Goal: Transaction & Acquisition: Purchase product/service

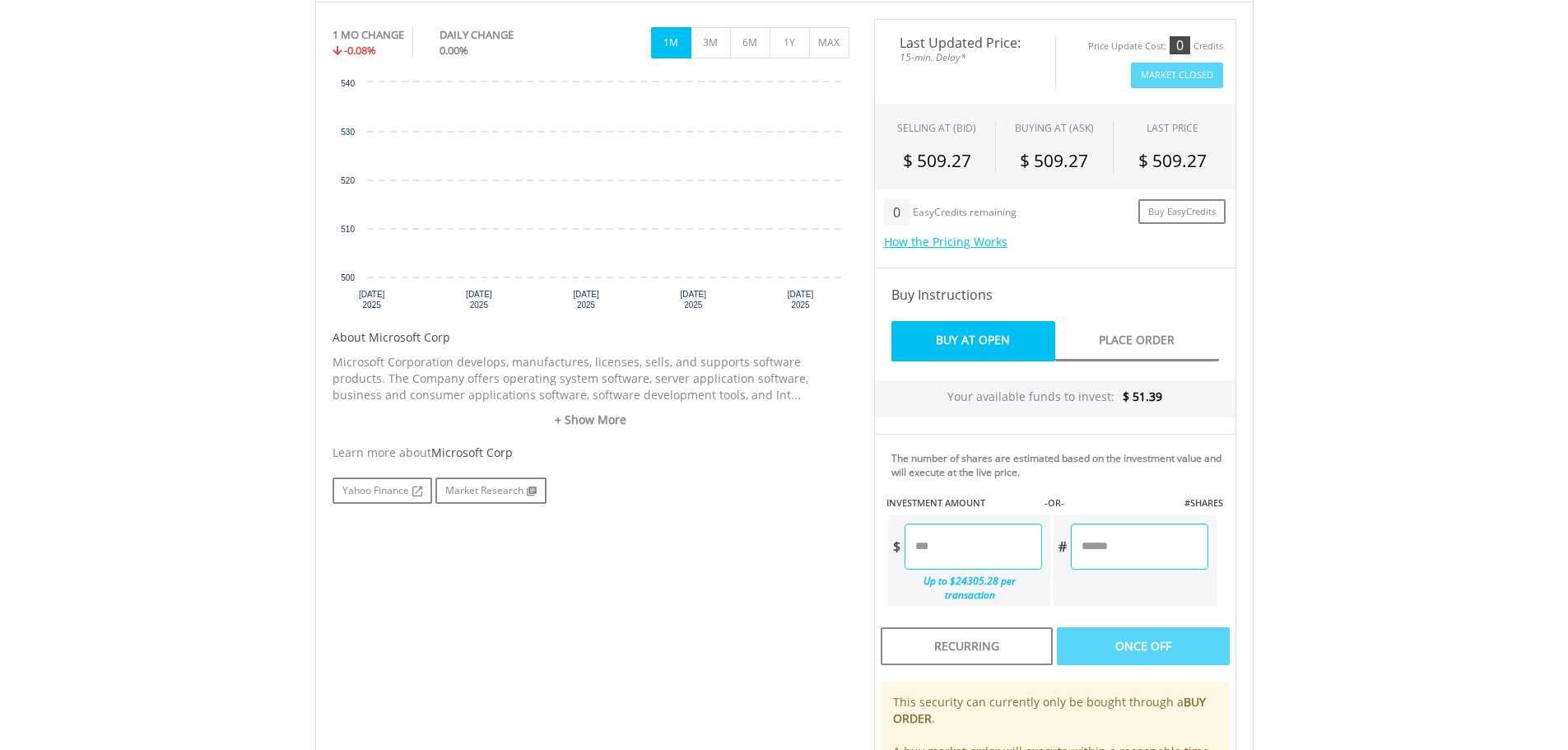
scroll to position [476, 0]
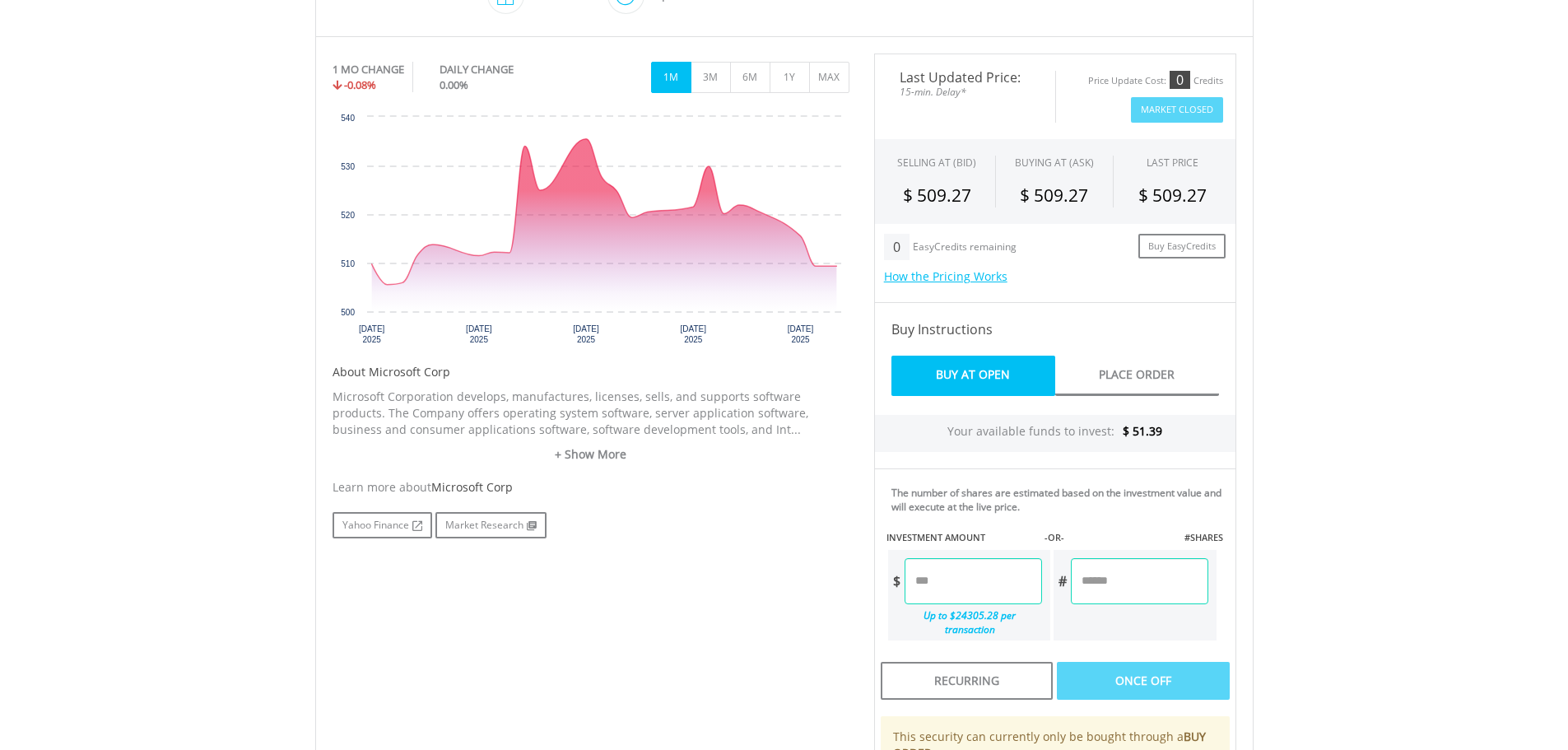
click at [1007, 586] on input "number" at bounding box center [973, 581] width 137 height 46
click at [1120, 583] on div "Last Updated Price: 15-min. Delay* Price Update Cost: 0 Credits Market Closed S…" at bounding box center [1056, 474] width 387 height 842
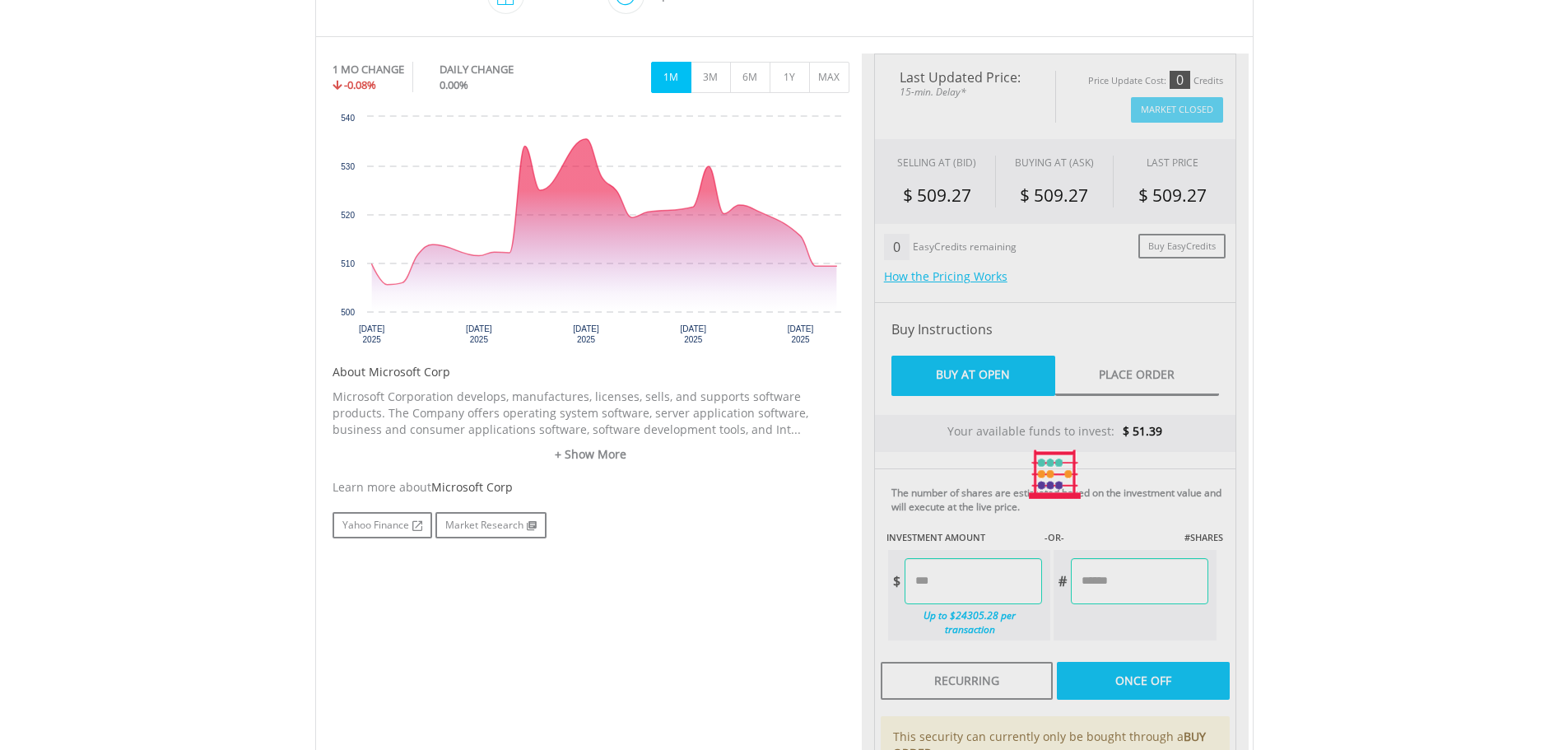
type input "*****"
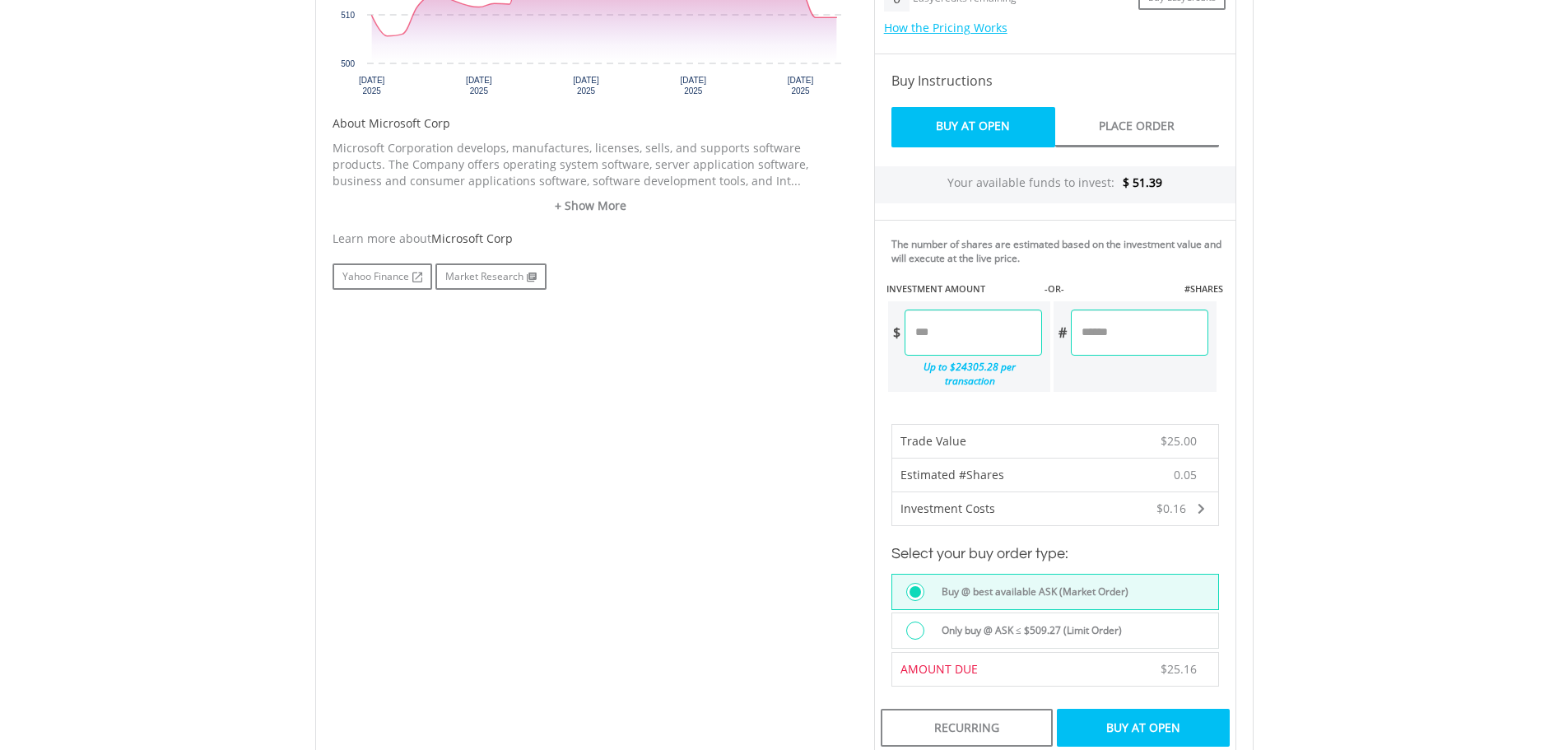
scroll to position [728, 0]
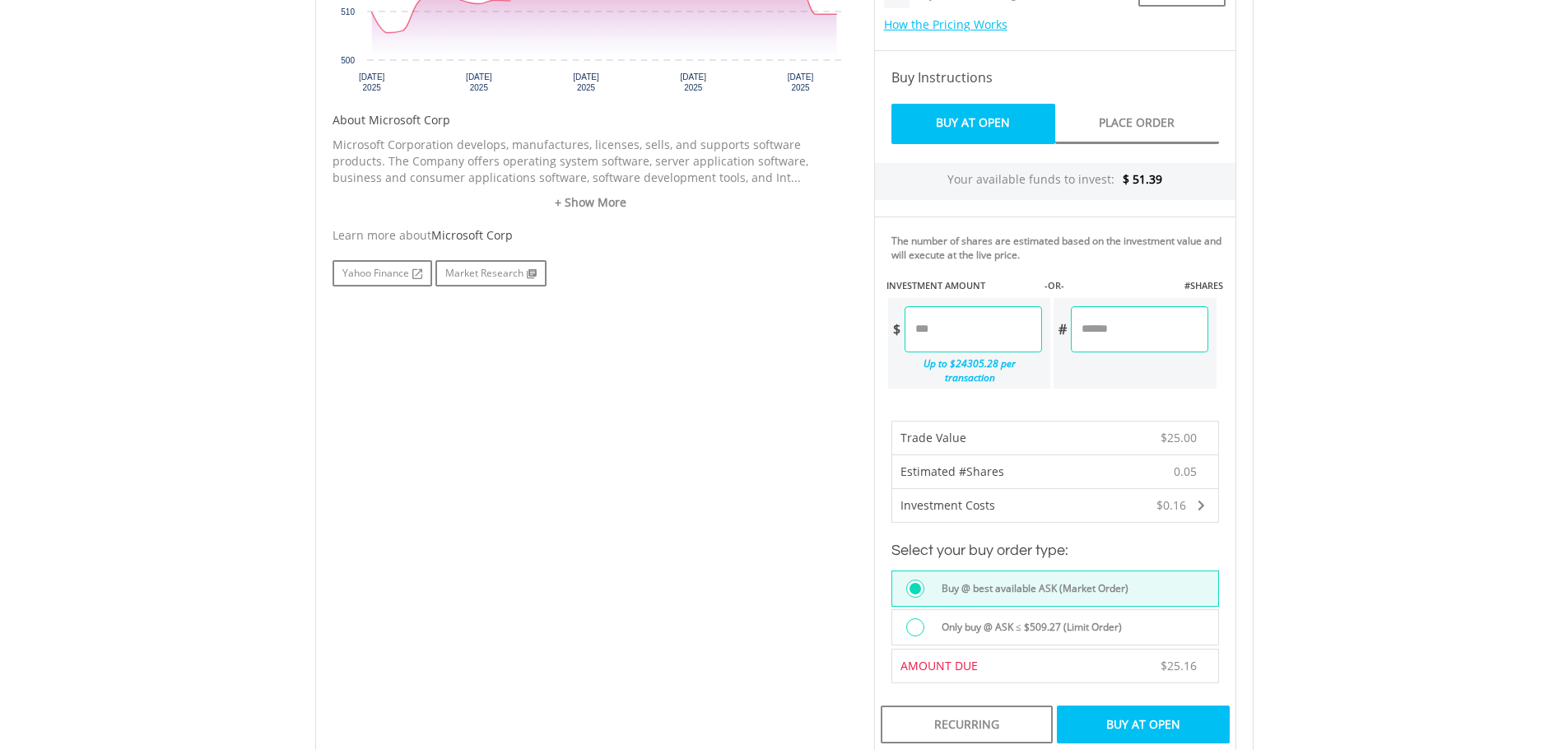
click at [1120, 711] on div "Buy At Open" at bounding box center [1143, 724] width 172 height 38
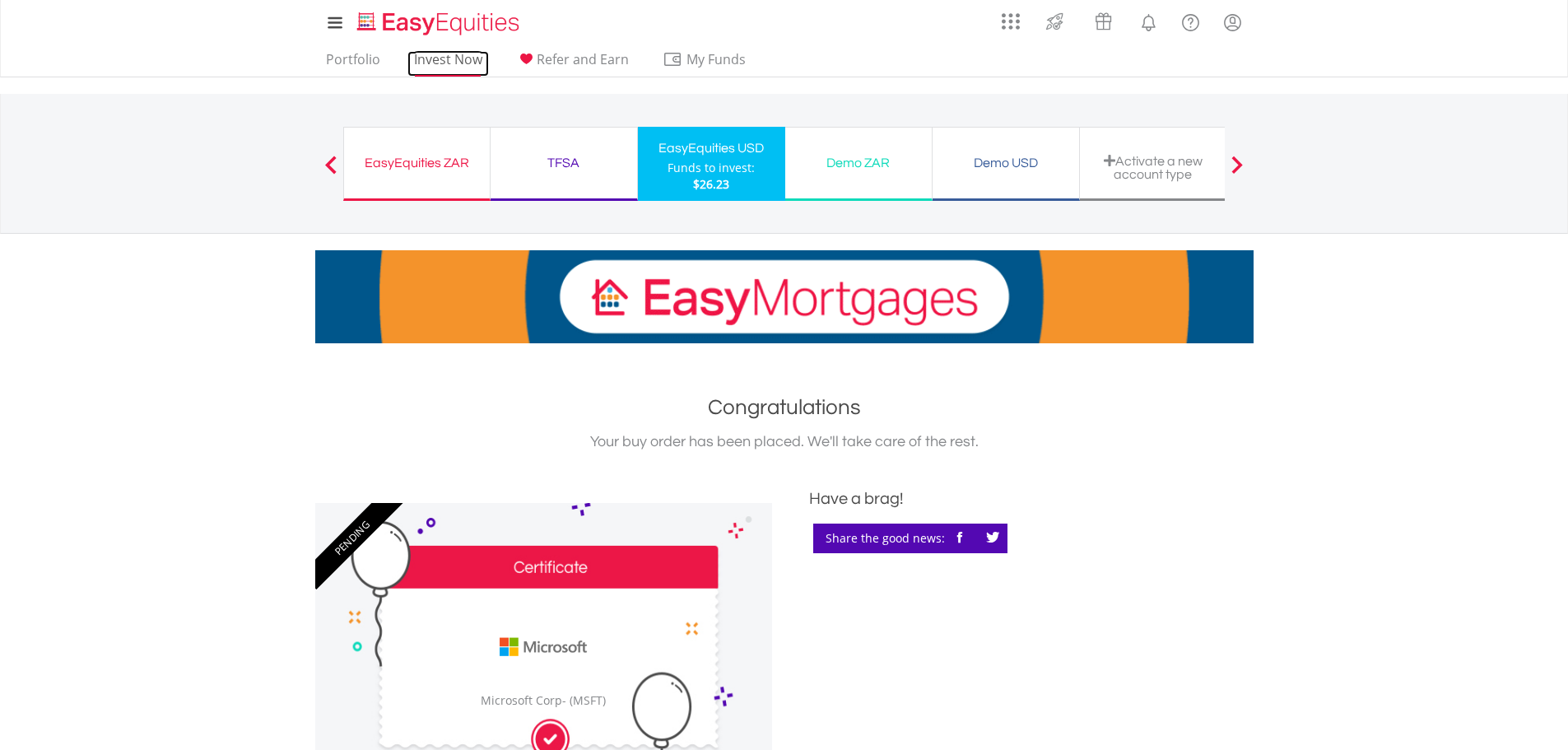
click at [480, 68] on link "Invest Now" at bounding box center [448, 63] width 82 height 26
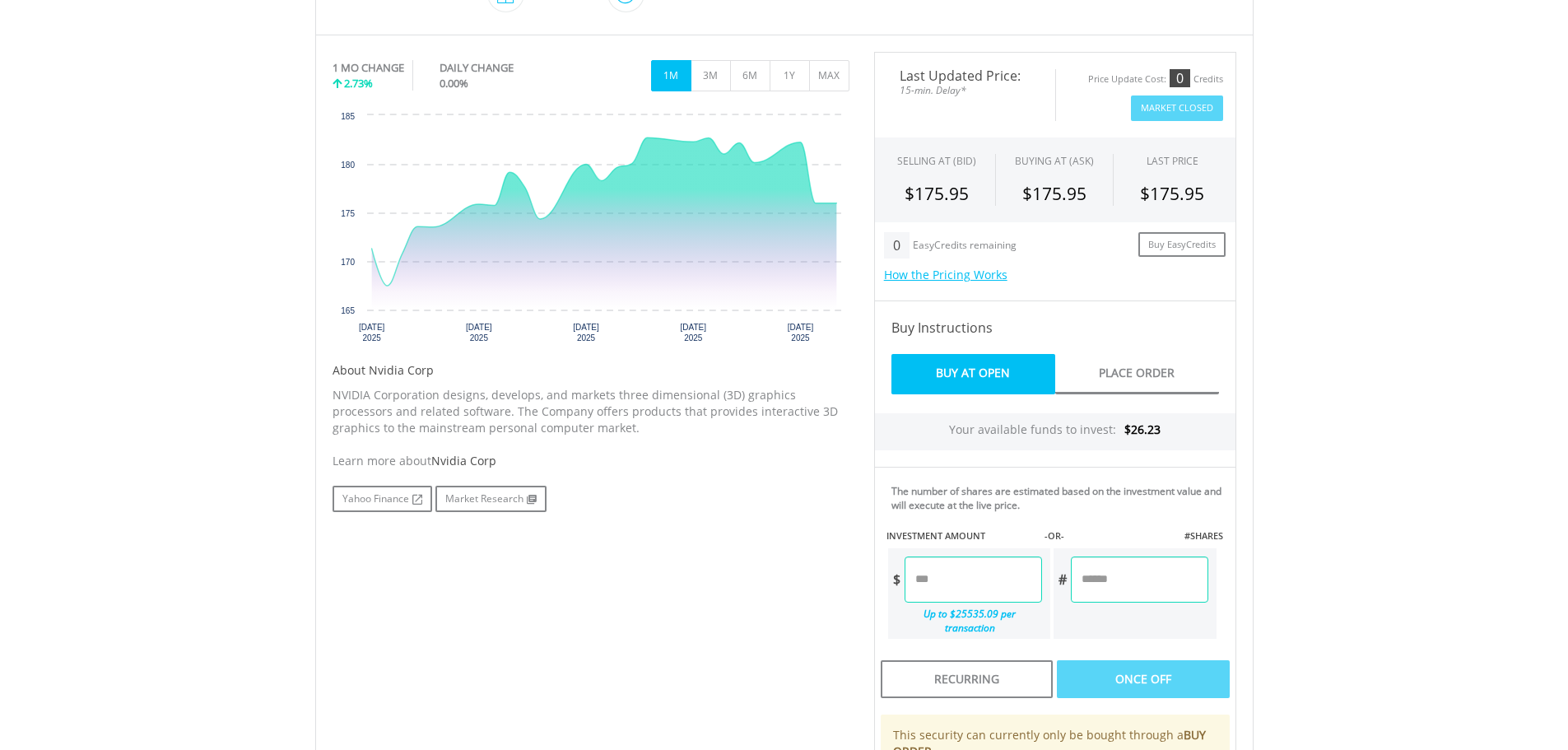
scroll to position [478, 0]
click at [951, 571] on input "number" at bounding box center [973, 578] width 137 height 46
click at [1107, 593] on div "Last Updated Price: 15-min. Delay* Price Update Cost: 0 Credits Market Closed S…" at bounding box center [1056, 472] width 387 height 842
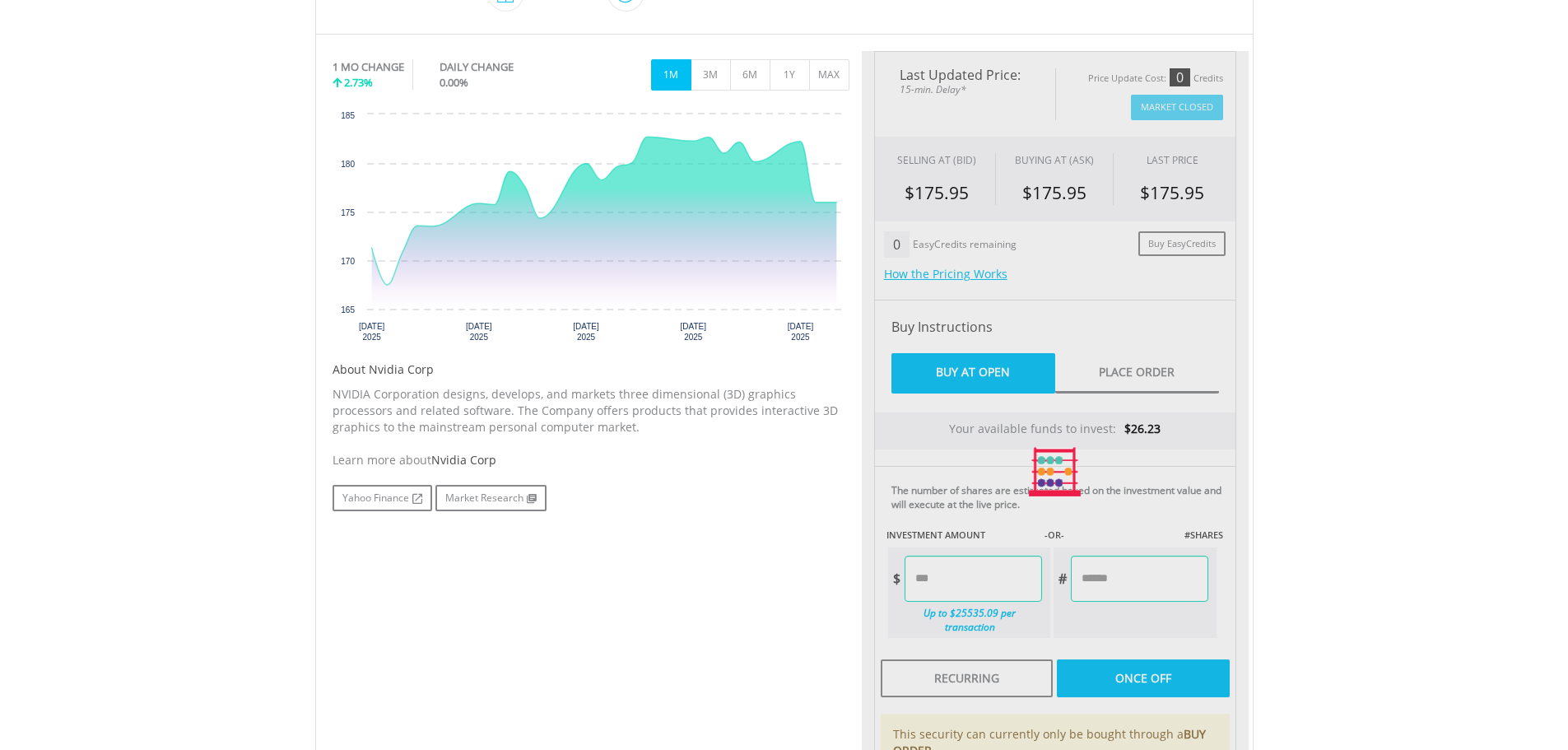
type input "*****"
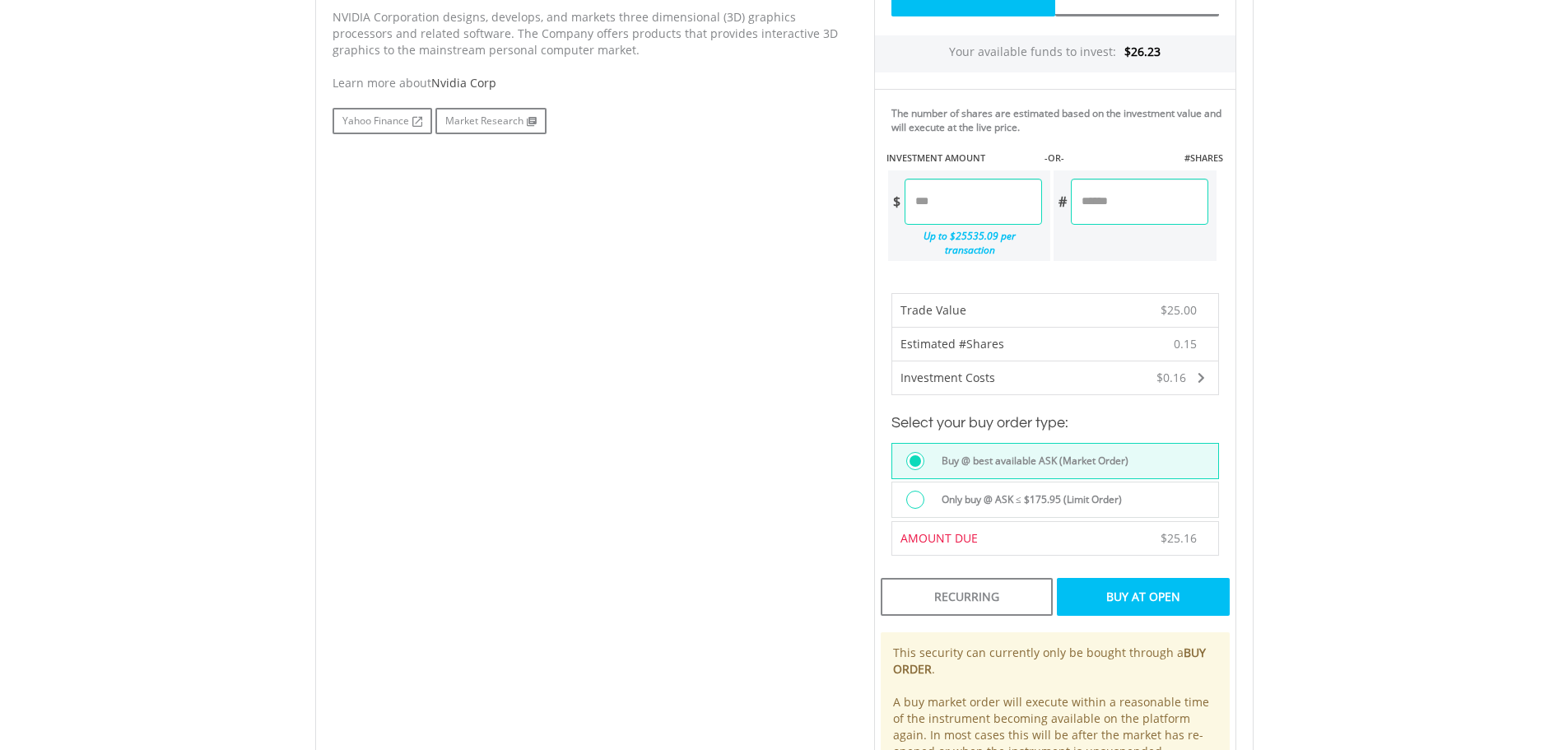
scroll to position [868, 0]
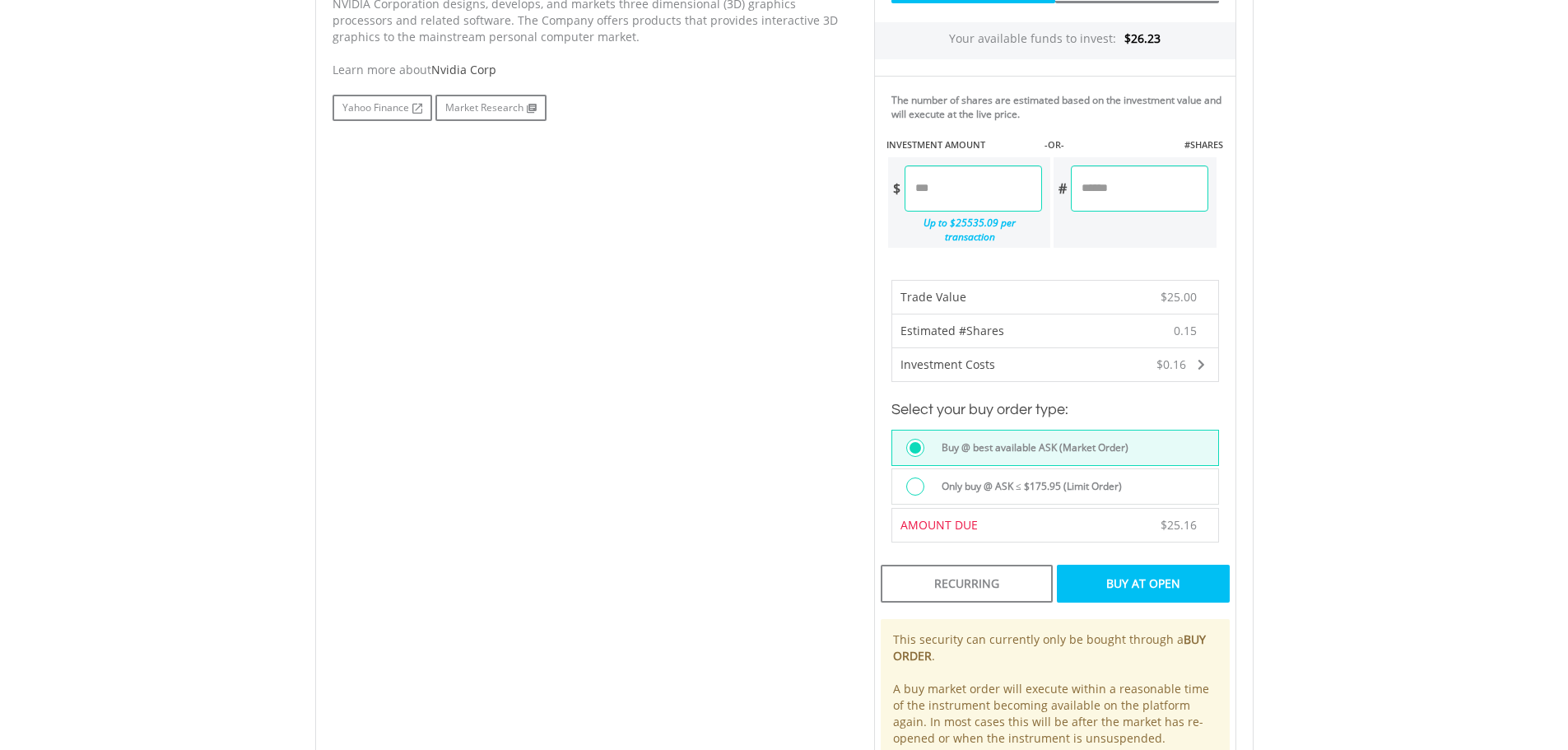
click at [1144, 572] on div "Buy At Open" at bounding box center [1143, 583] width 172 height 38
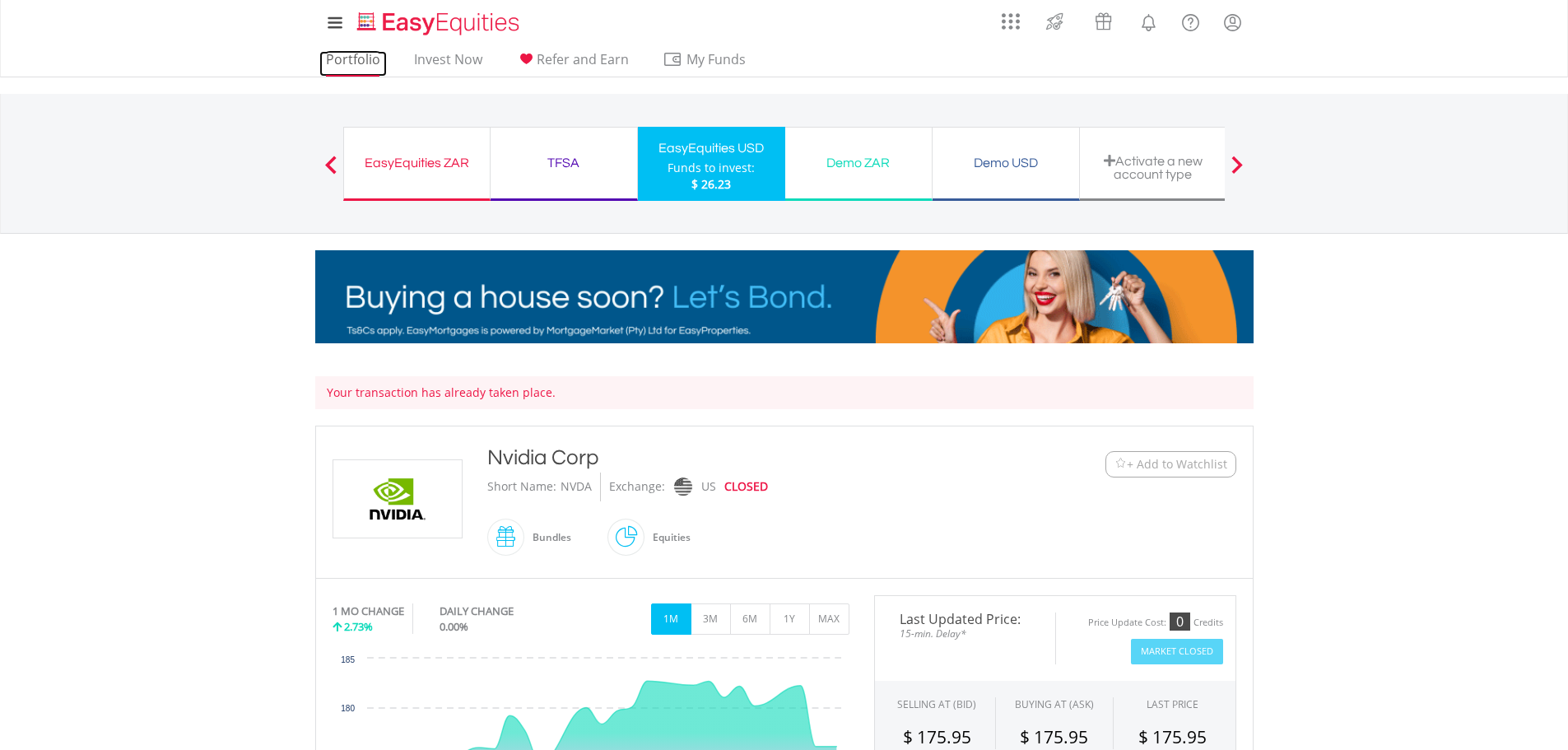
click at [351, 53] on link "Portfolio" at bounding box center [352, 63] width 67 height 26
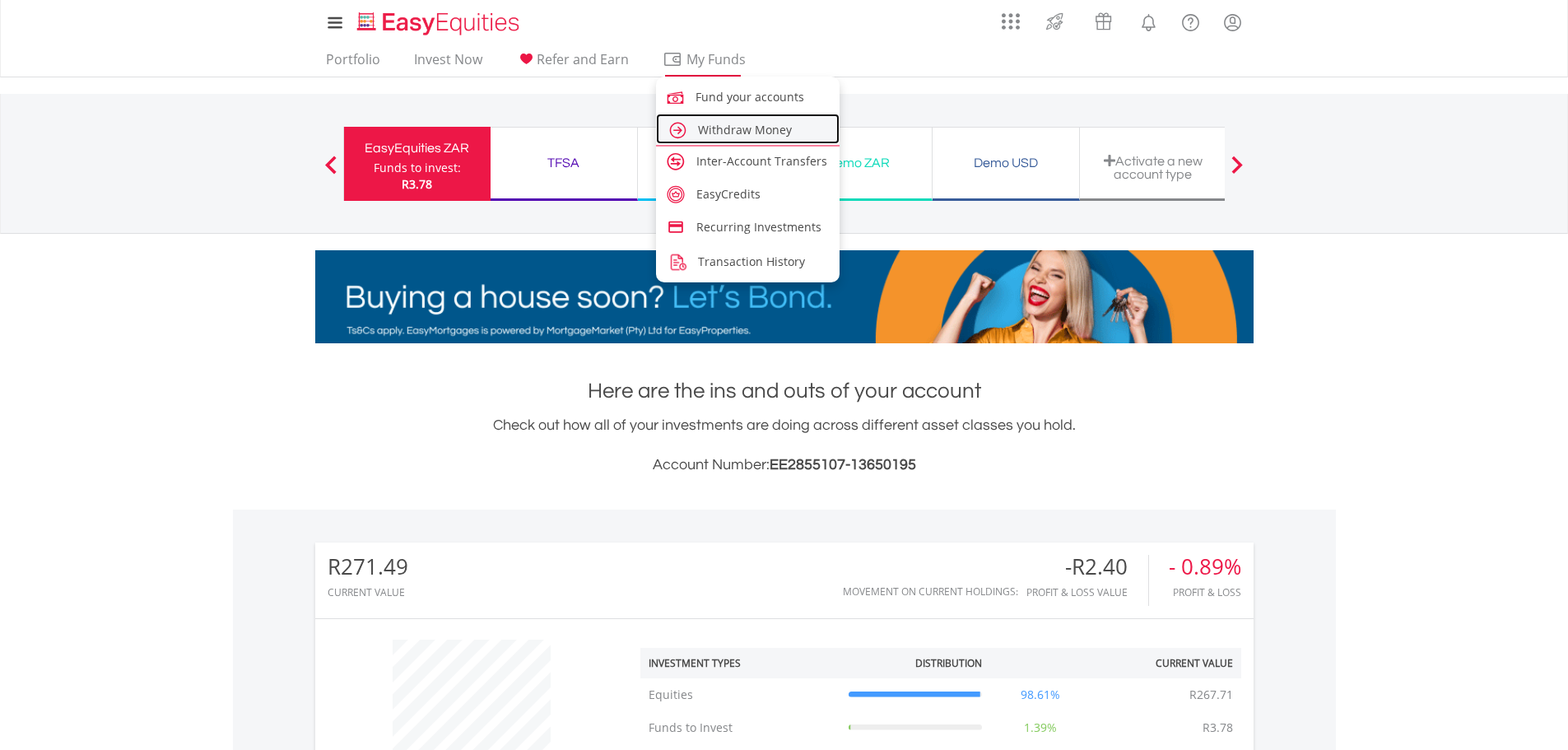
click at [744, 131] on span "Withdraw Money" at bounding box center [745, 129] width 94 height 16
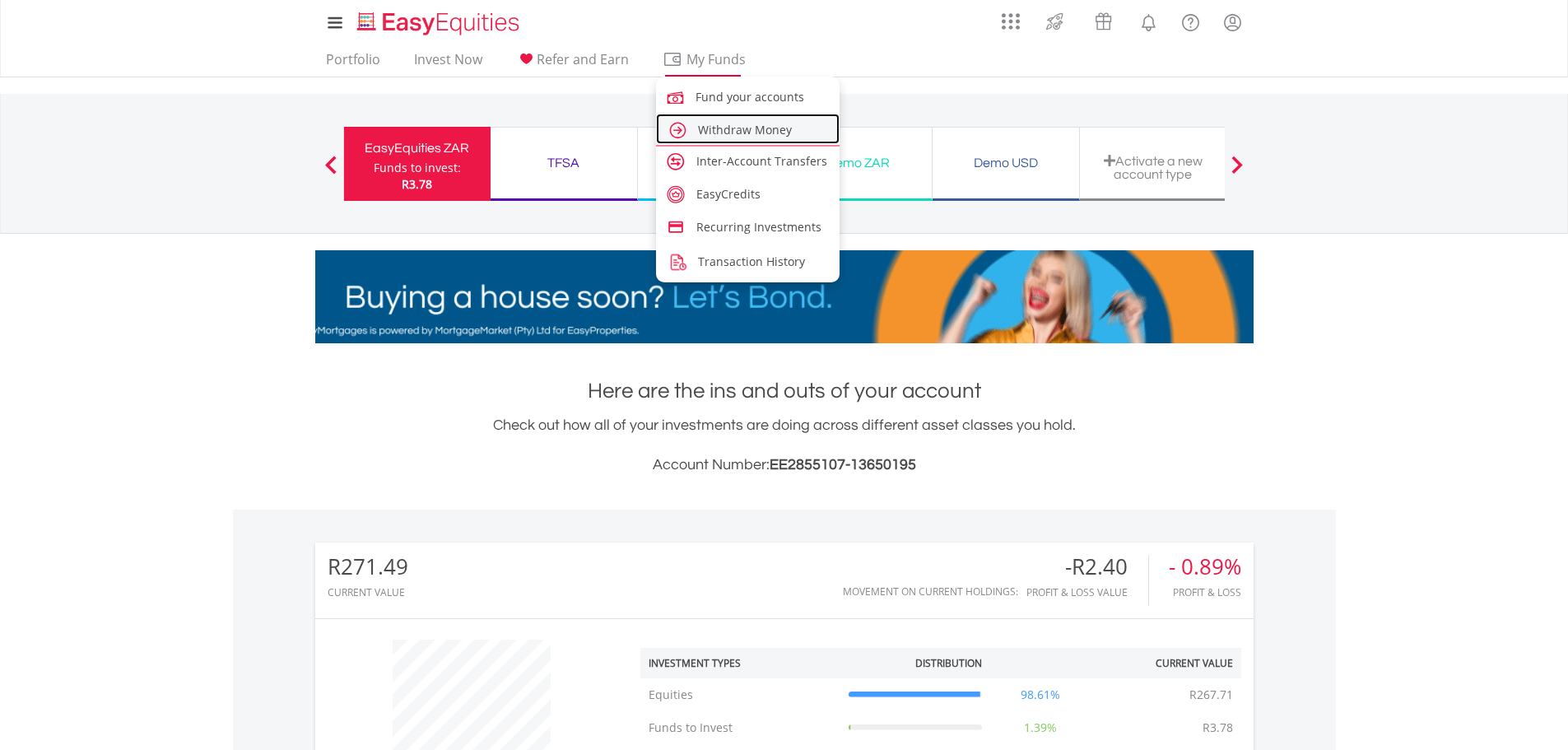
click at [744, 131] on span "Withdraw Money" at bounding box center [745, 129] width 94 height 16
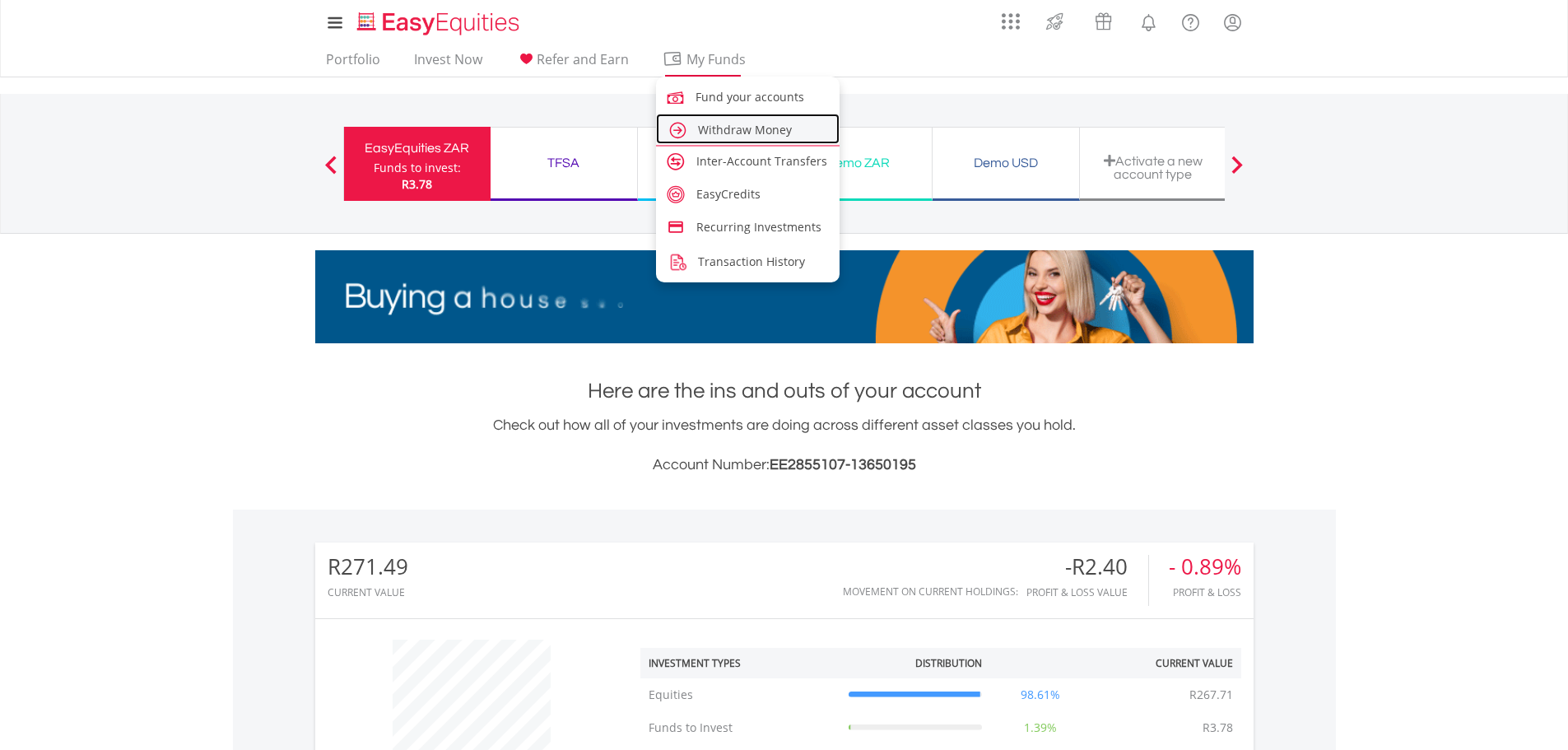
click at [714, 128] on span "Withdraw Money" at bounding box center [745, 129] width 94 height 16
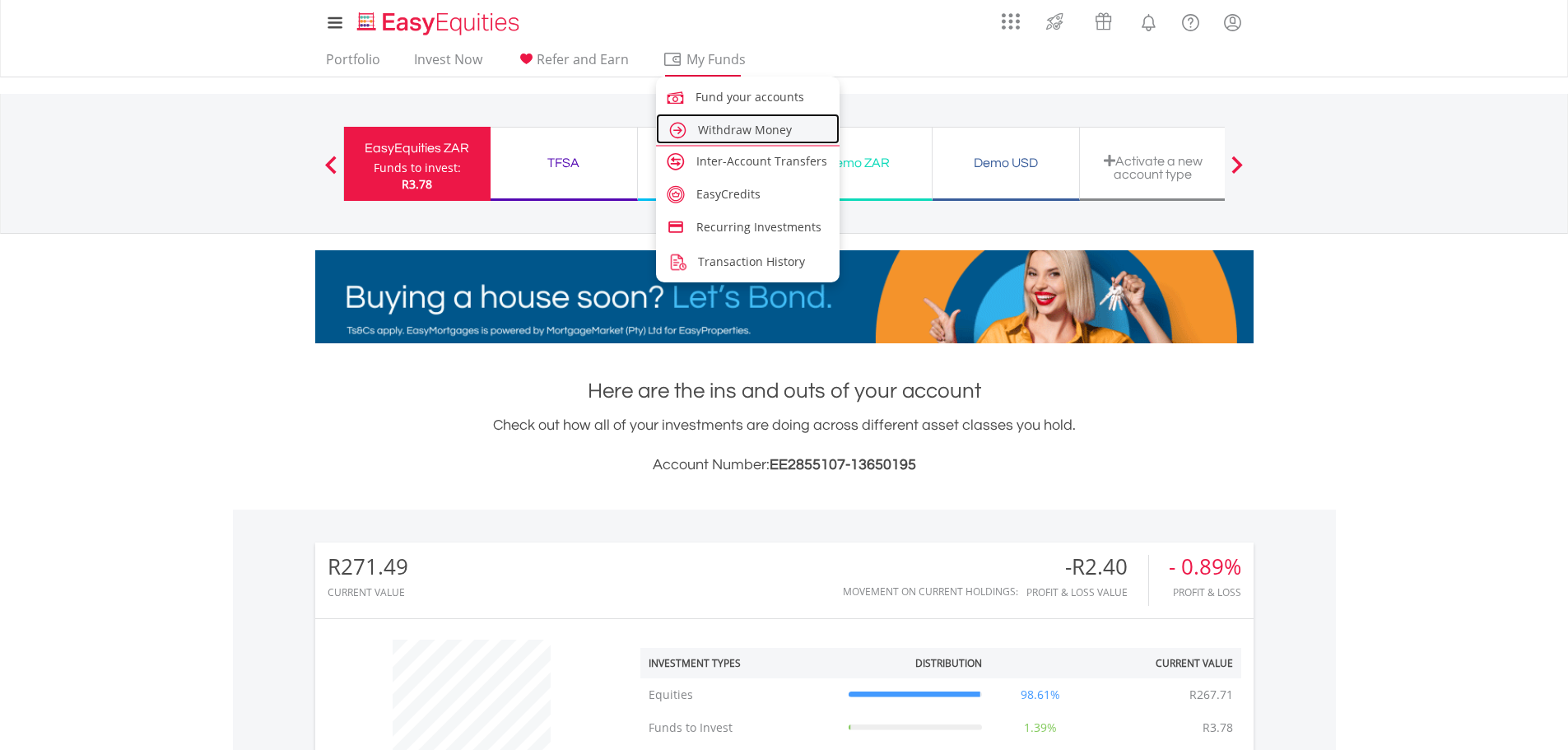
click at [713, 128] on span "Withdraw Money" at bounding box center [745, 129] width 94 height 16
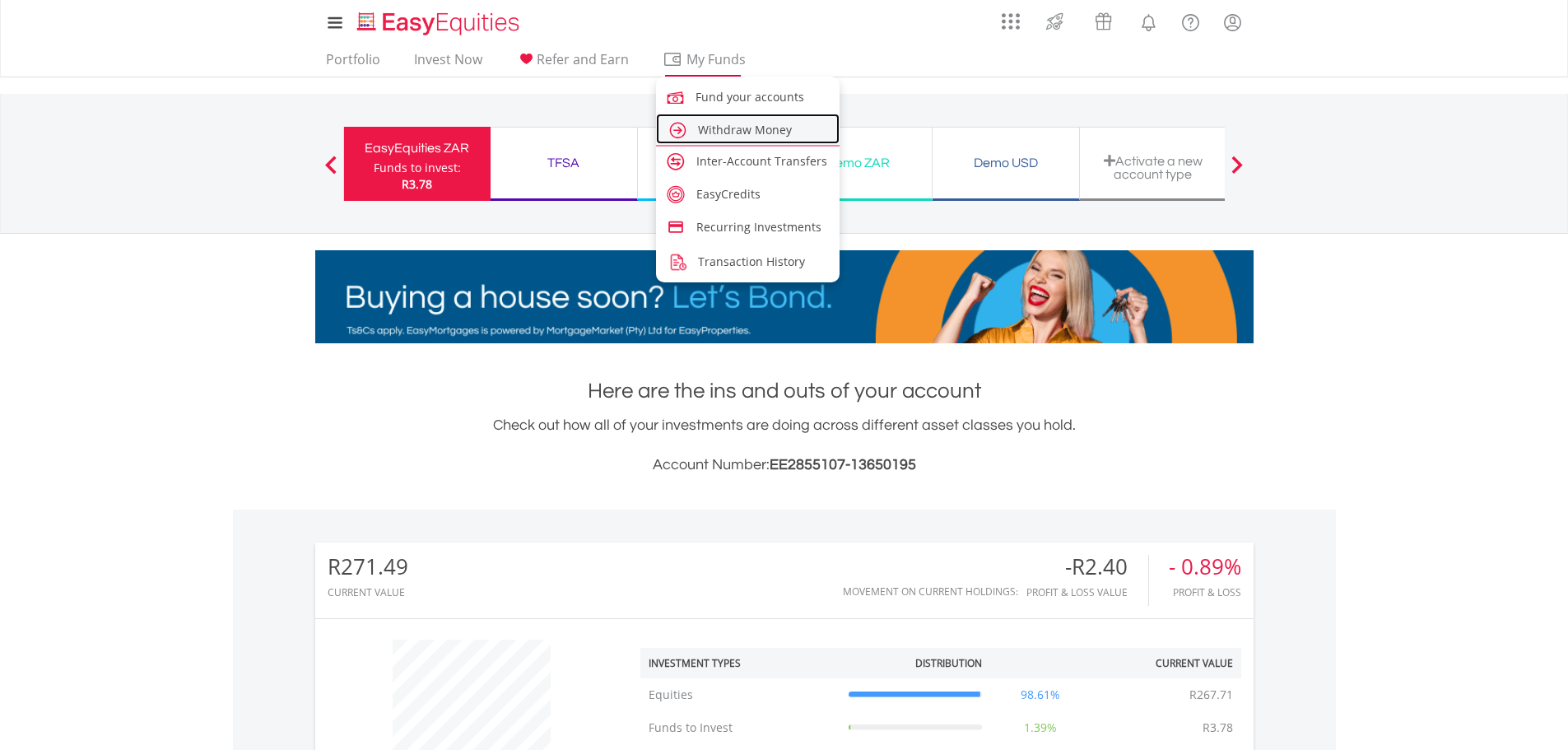
click at [713, 128] on span "Withdraw Money" at bounding box center [745, 129] width 94 height 16
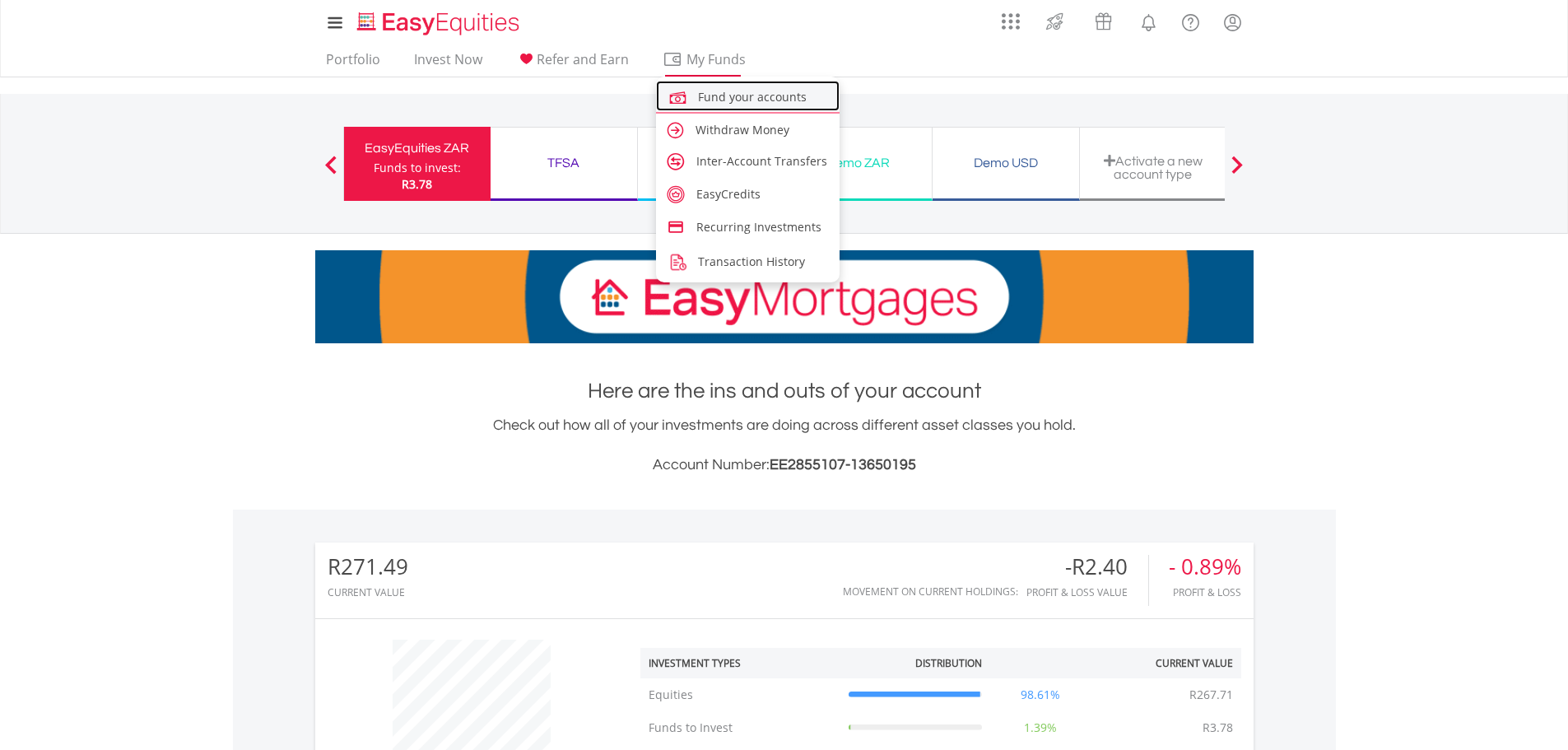
click at [698, 102] on span "Fund your accounts" at bounding box center [752, 97] width 108 height 16
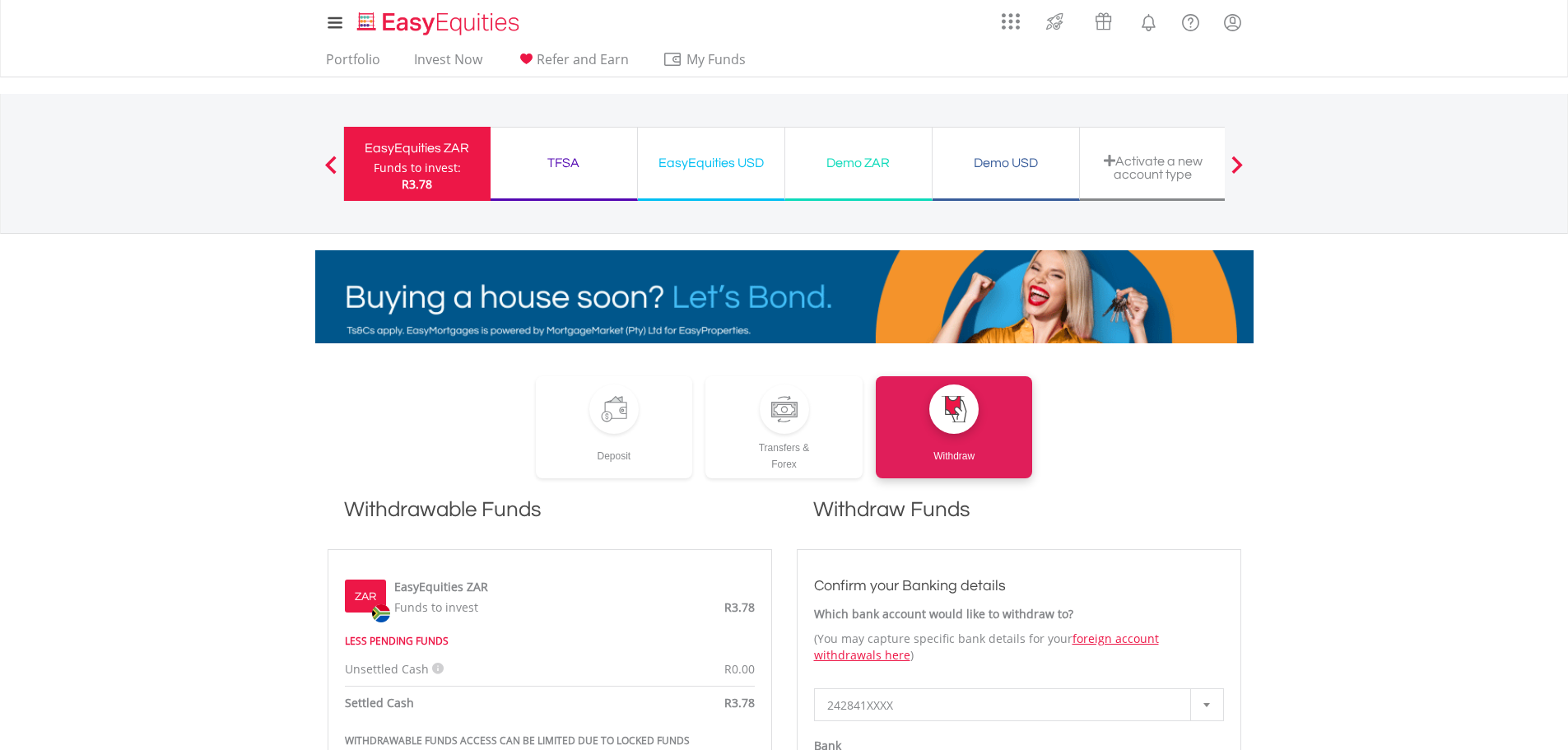
click at [734, 172] on div "EasyEquities USD" at bounding box center [712, 163] width 127 height 23
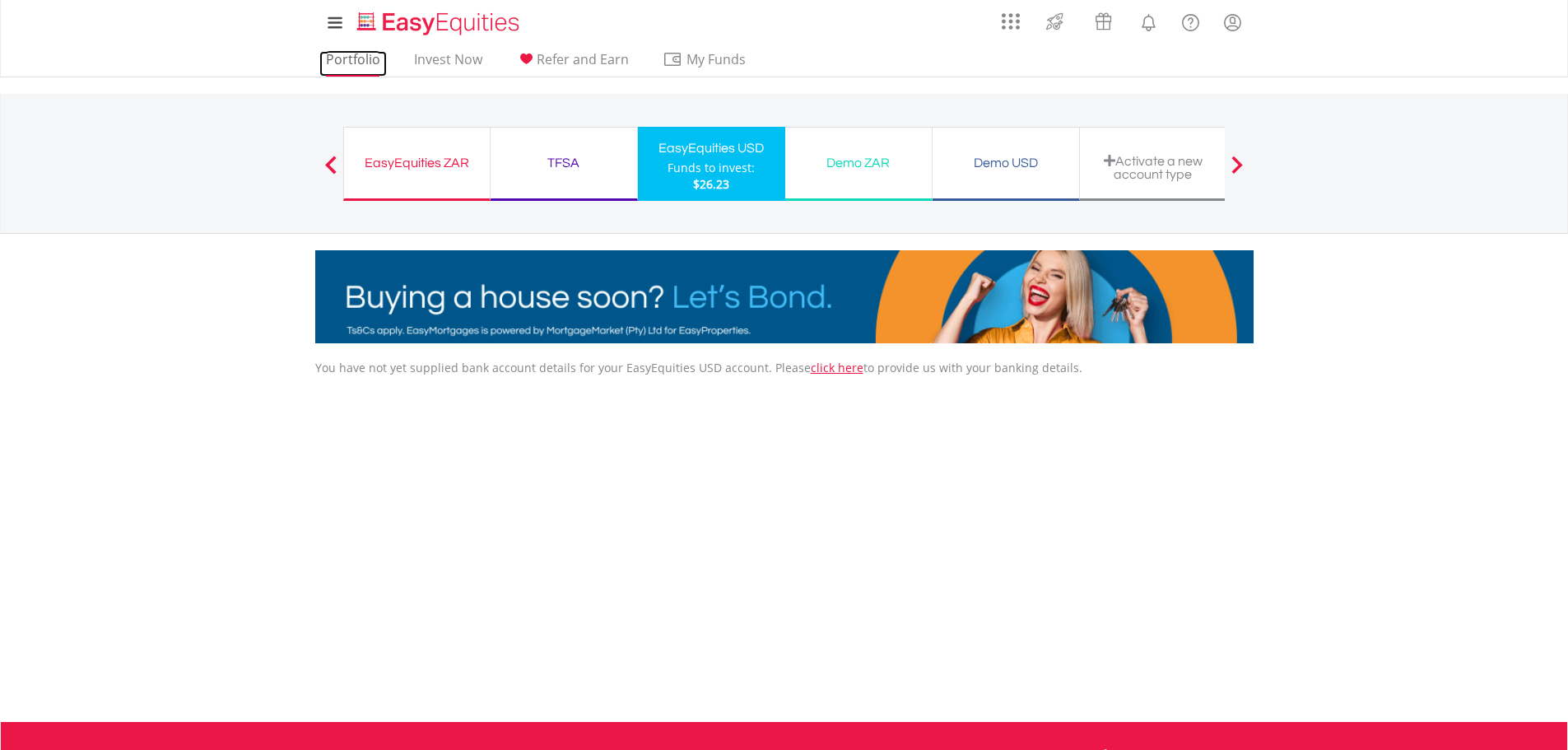
click at [343, 58] on link "Portfolio" at bounding box center [352, 63] width 67 height 26
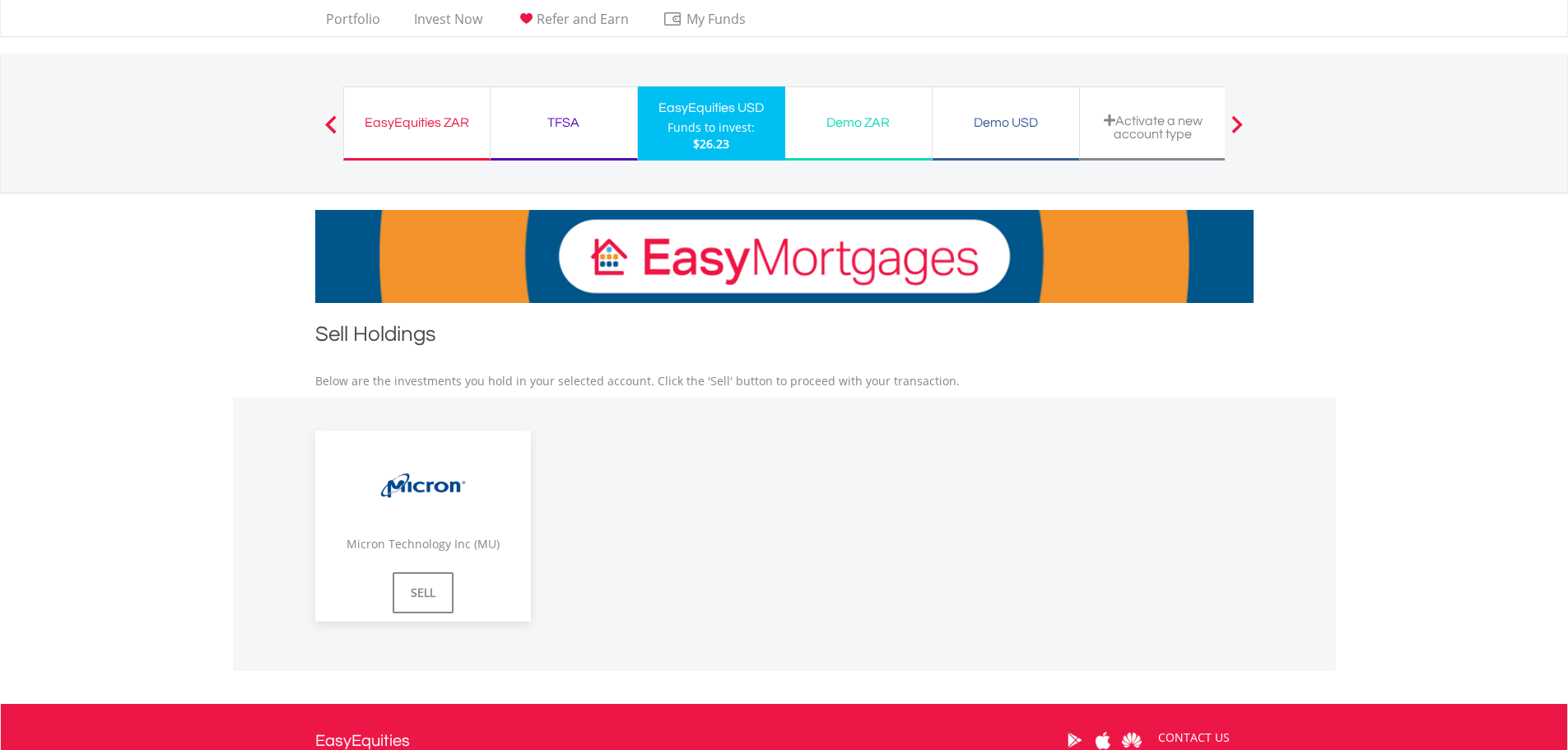
scroll to position [43, 0]
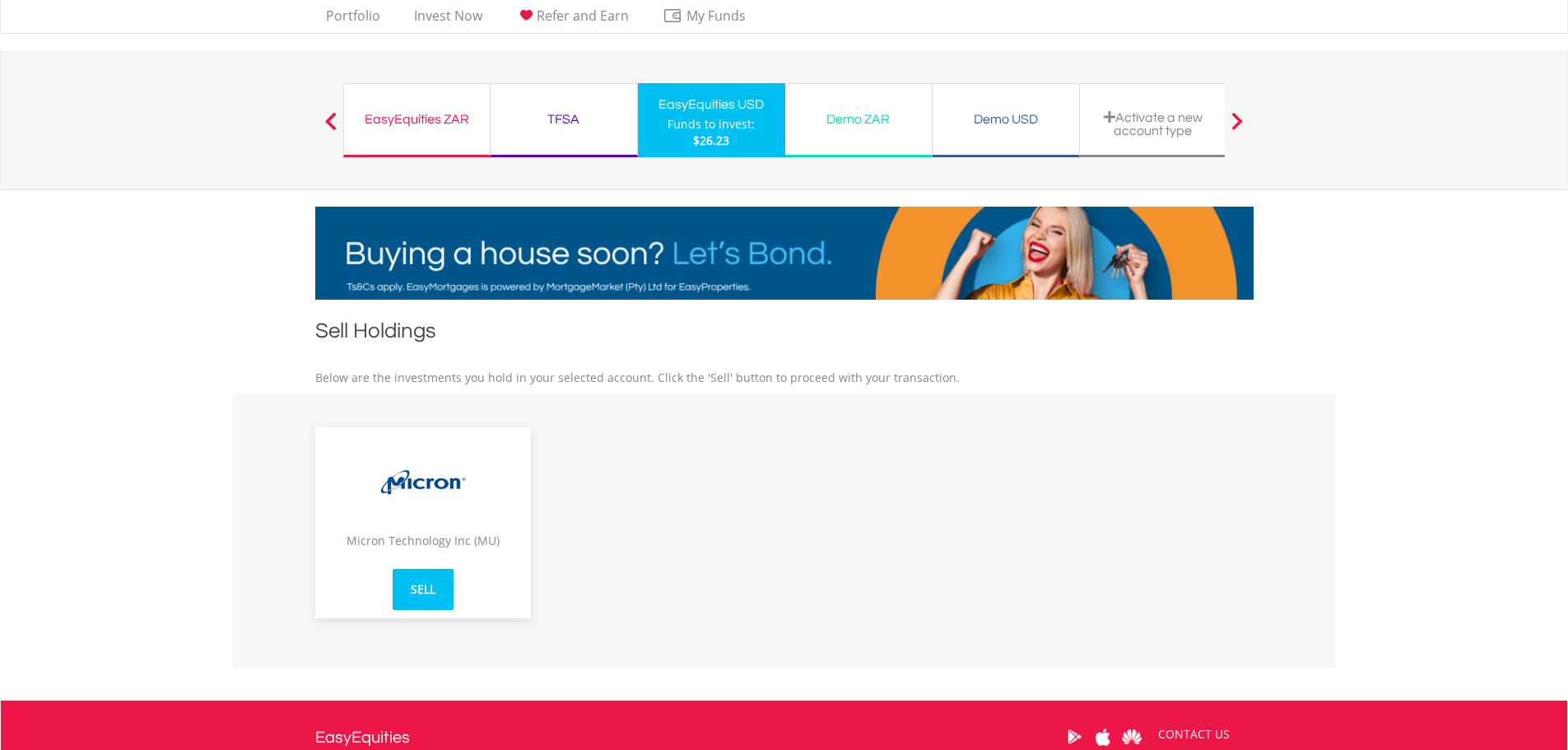
click at [413, 596] on link "SELL" at bounding box center [422, 589] width 61 height 41
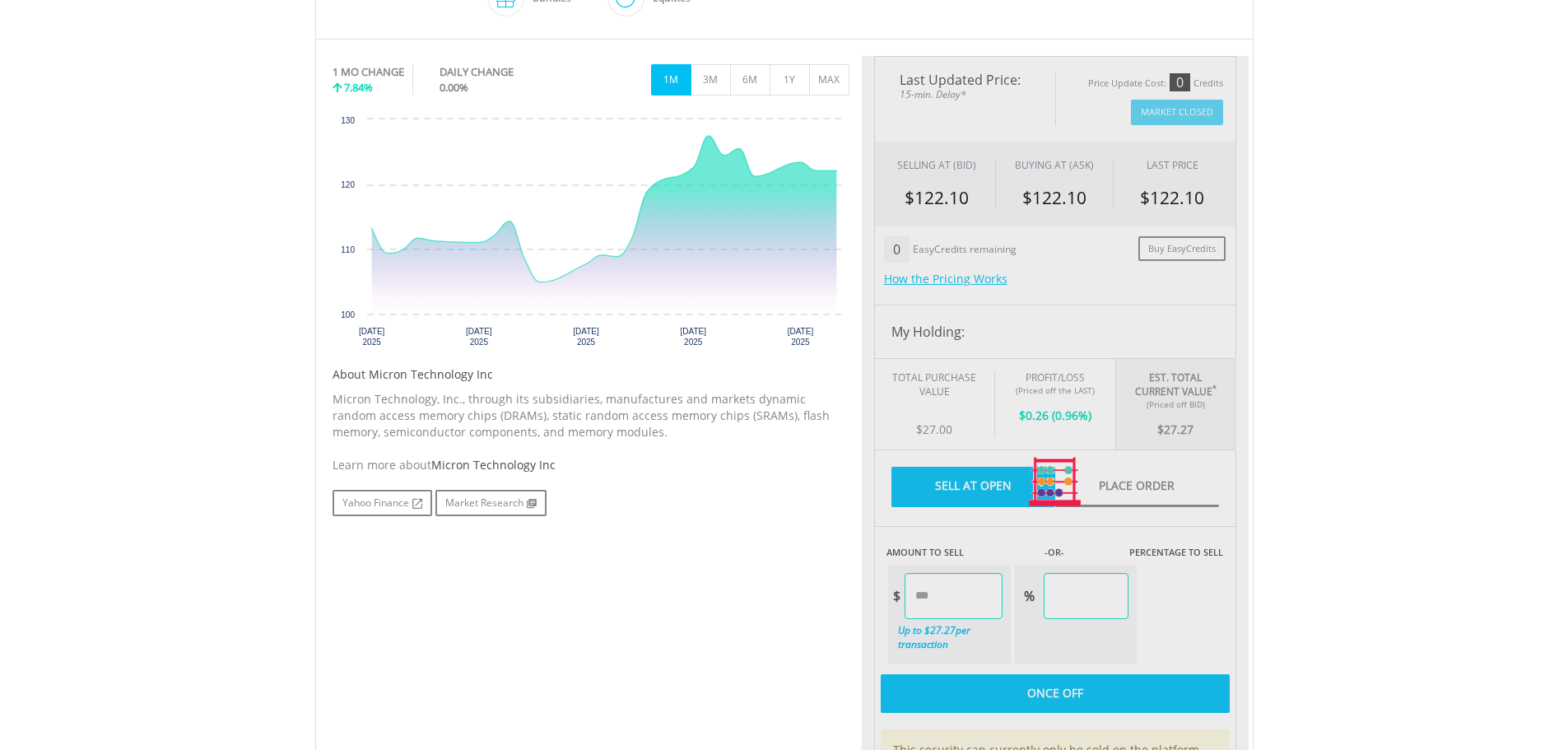
type input "*****"
type input "******"
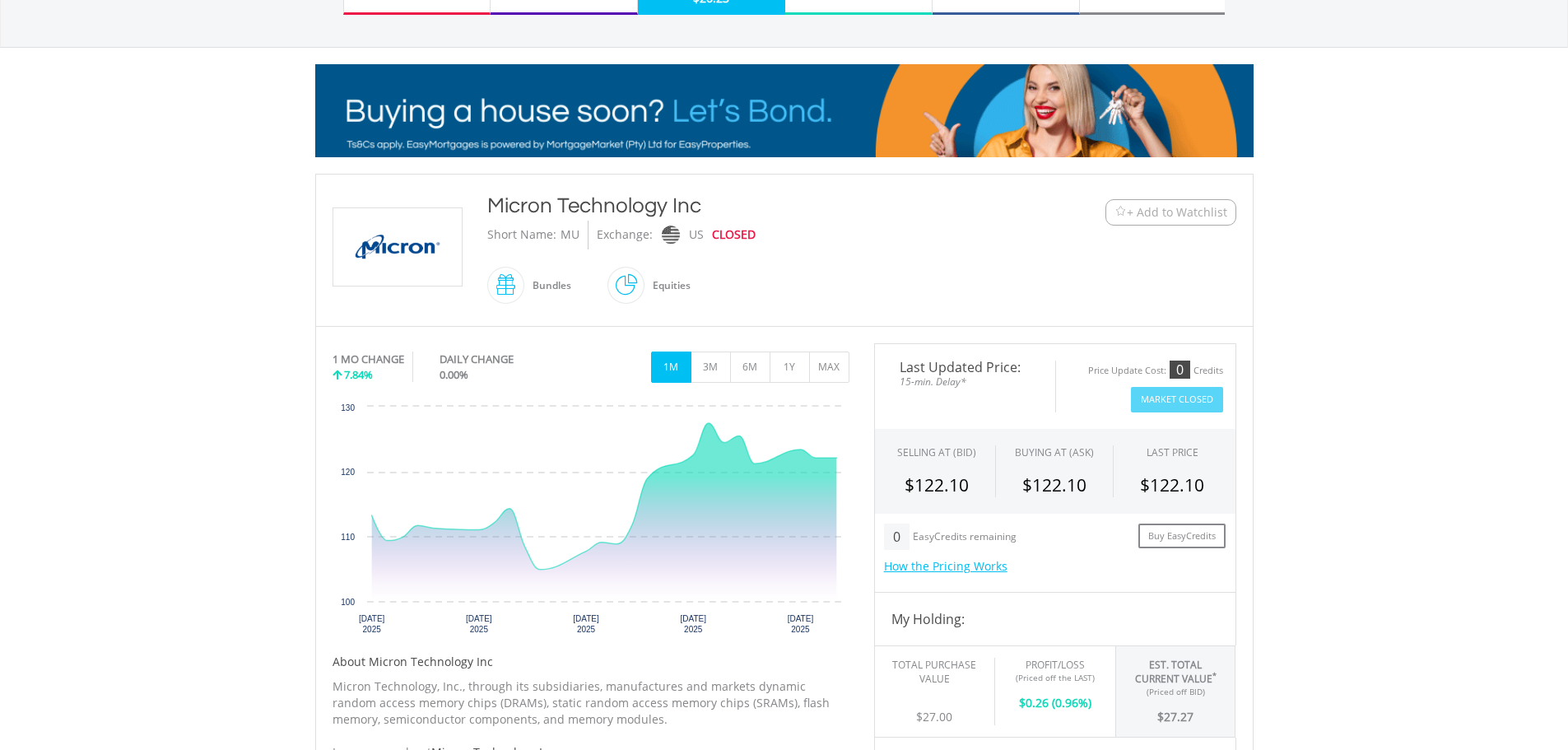
scroll to position [173, 0]
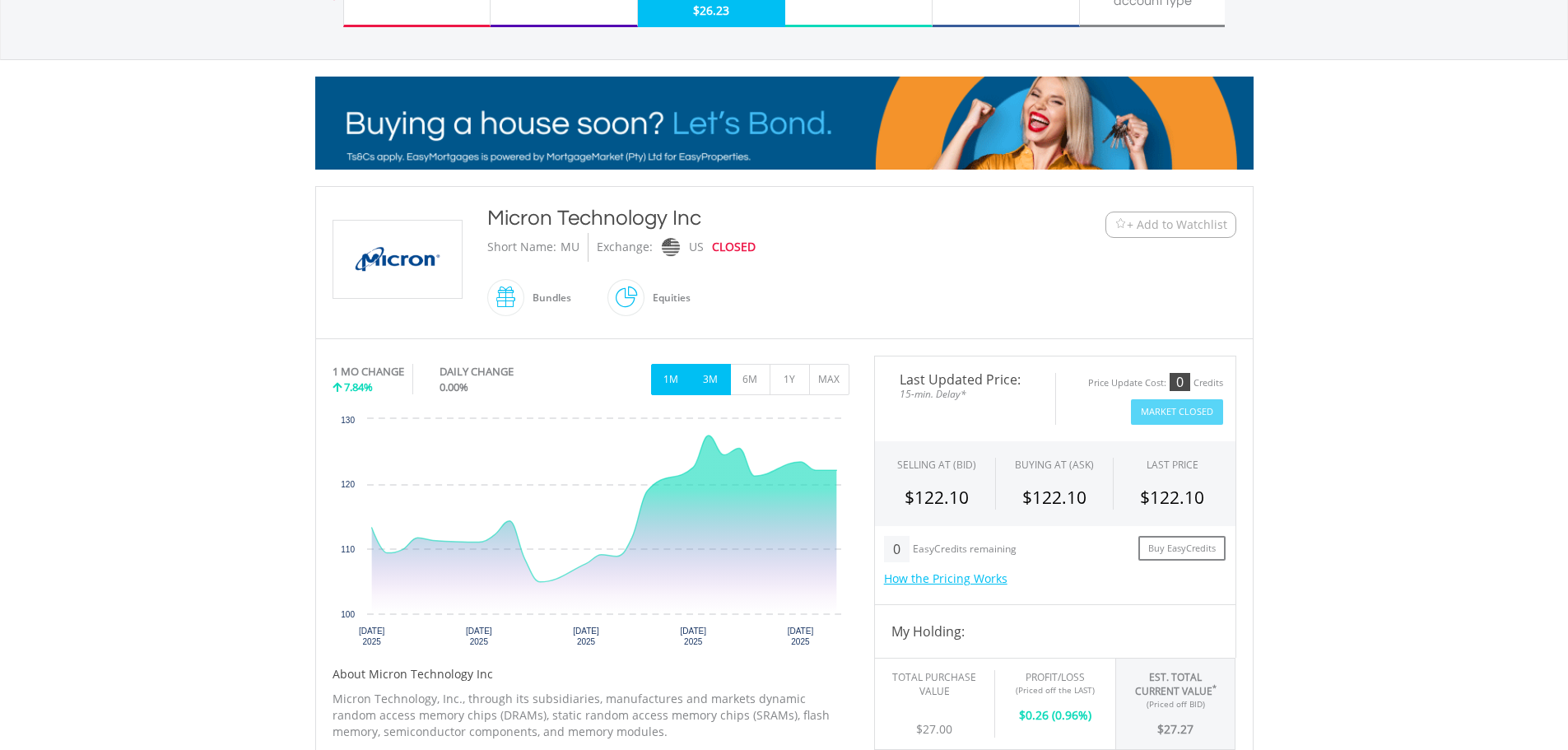
click at [724, 382] on button "3M" at bounding box center [711, 380] width 40 height 32
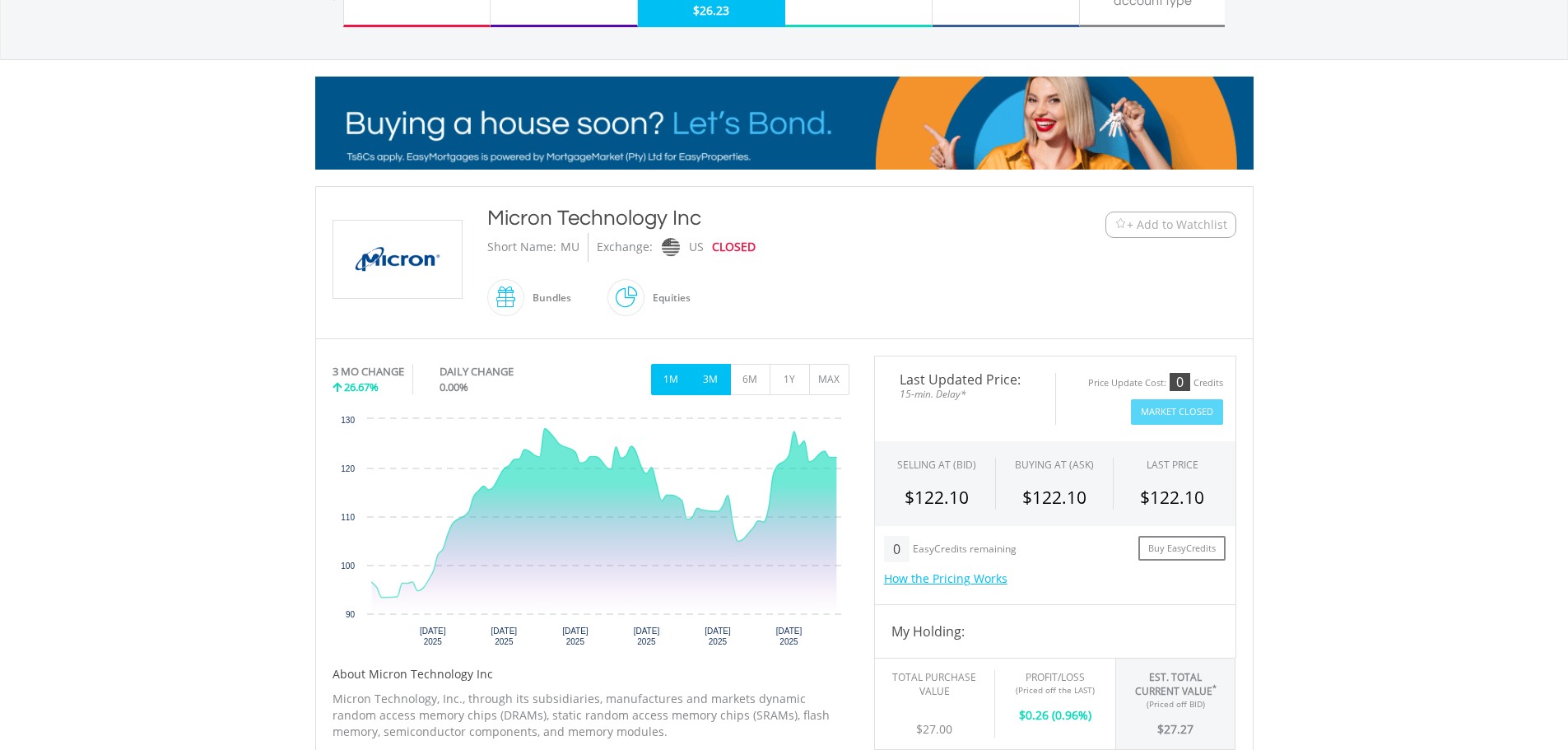
click at [676, 366] on button "1M" at bounding box center [672, 380] width 40 height 32
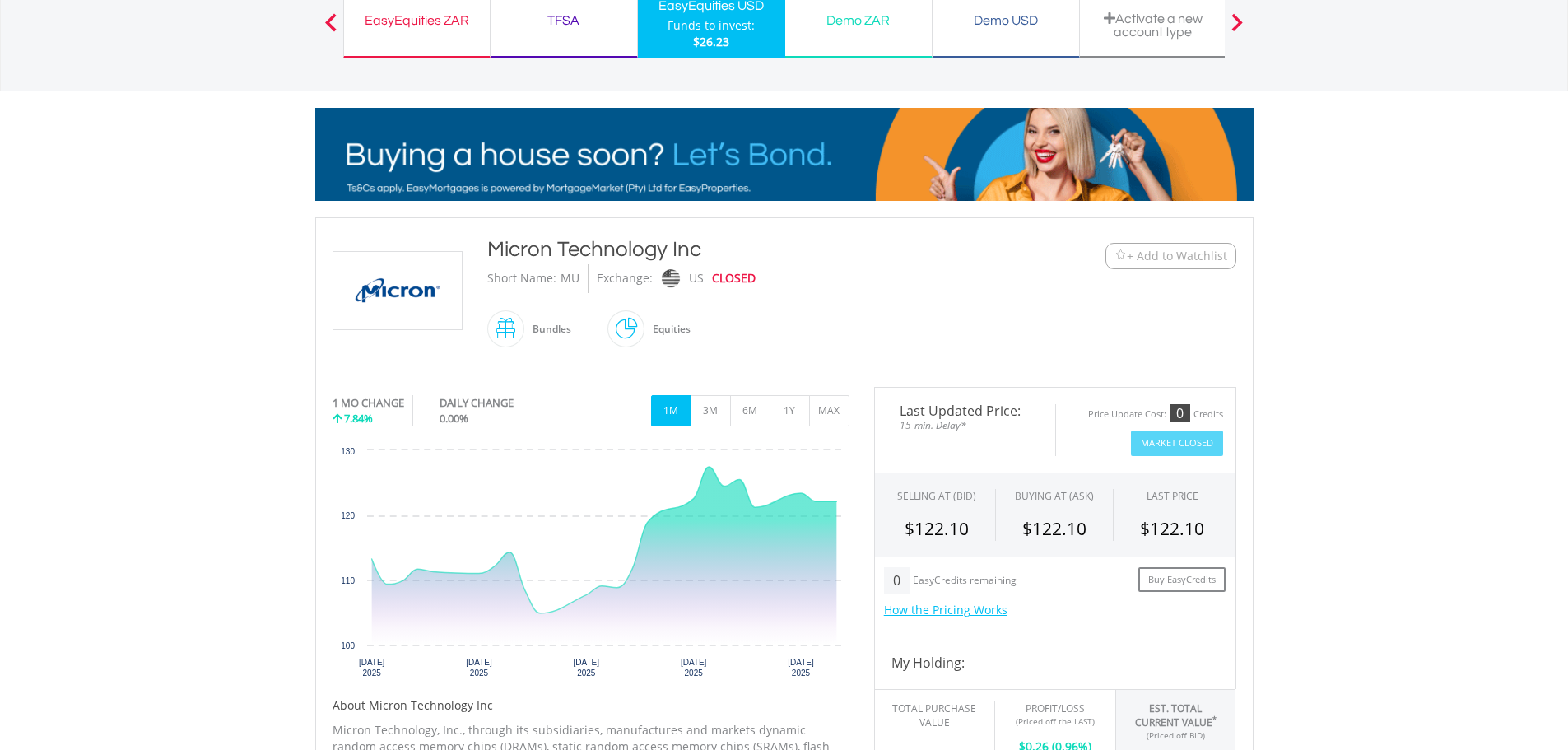
scroll to position [0, 0]
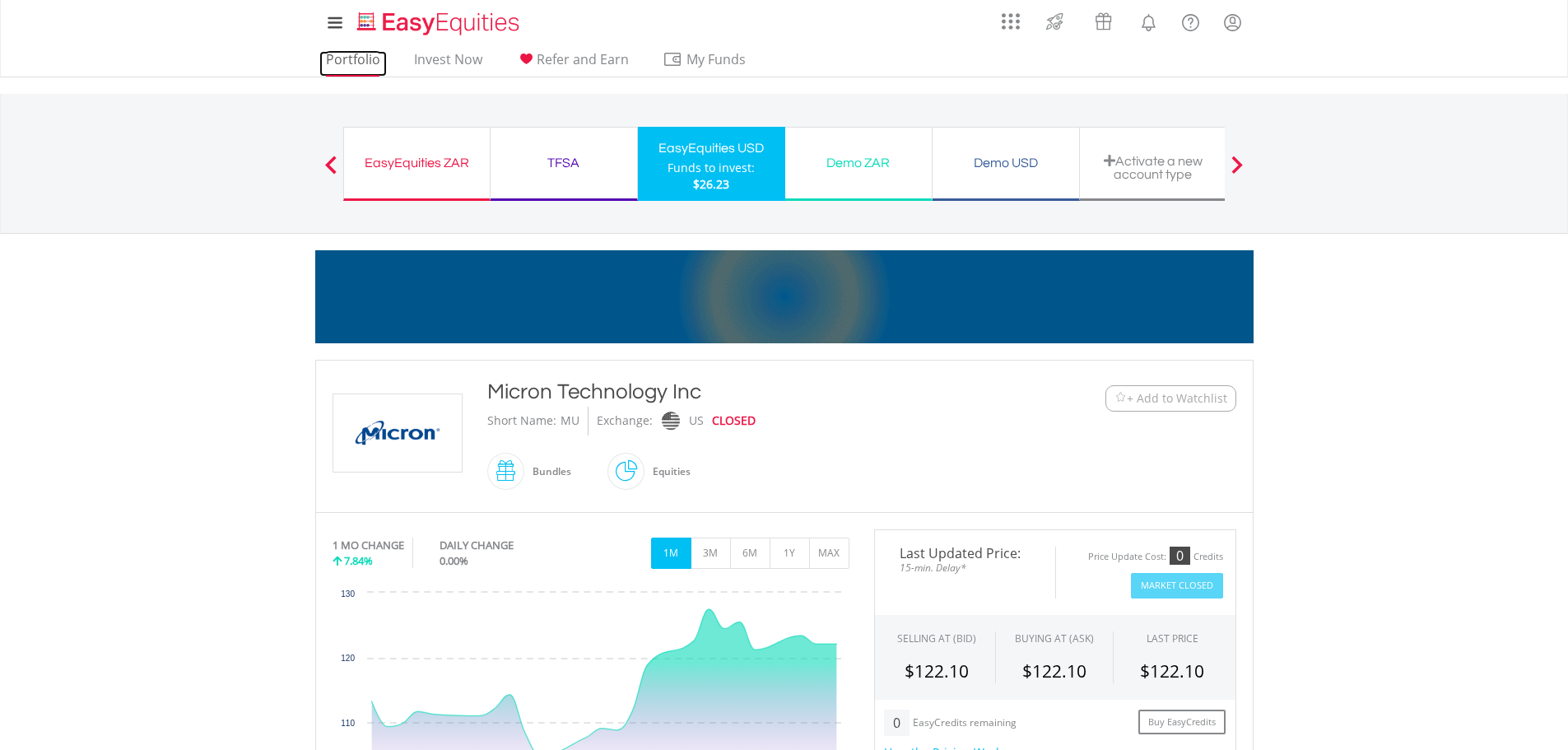
click at [333, 53] on link "Portfolio" at bounding box center [352, 63] width 67 height 26
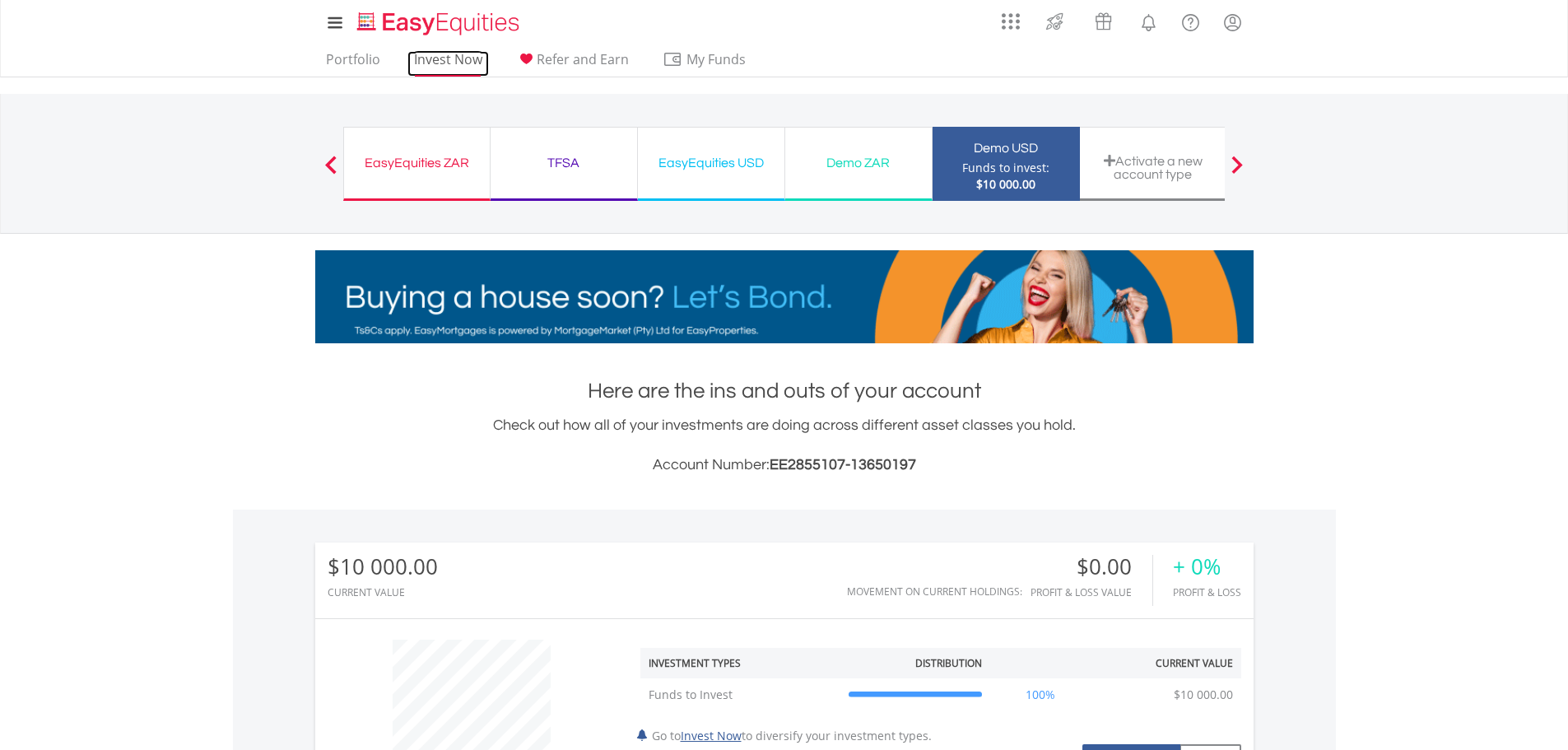
click at [454, 62] on link "Invest Now" at bounding box center [448, 63] width 82 height 26
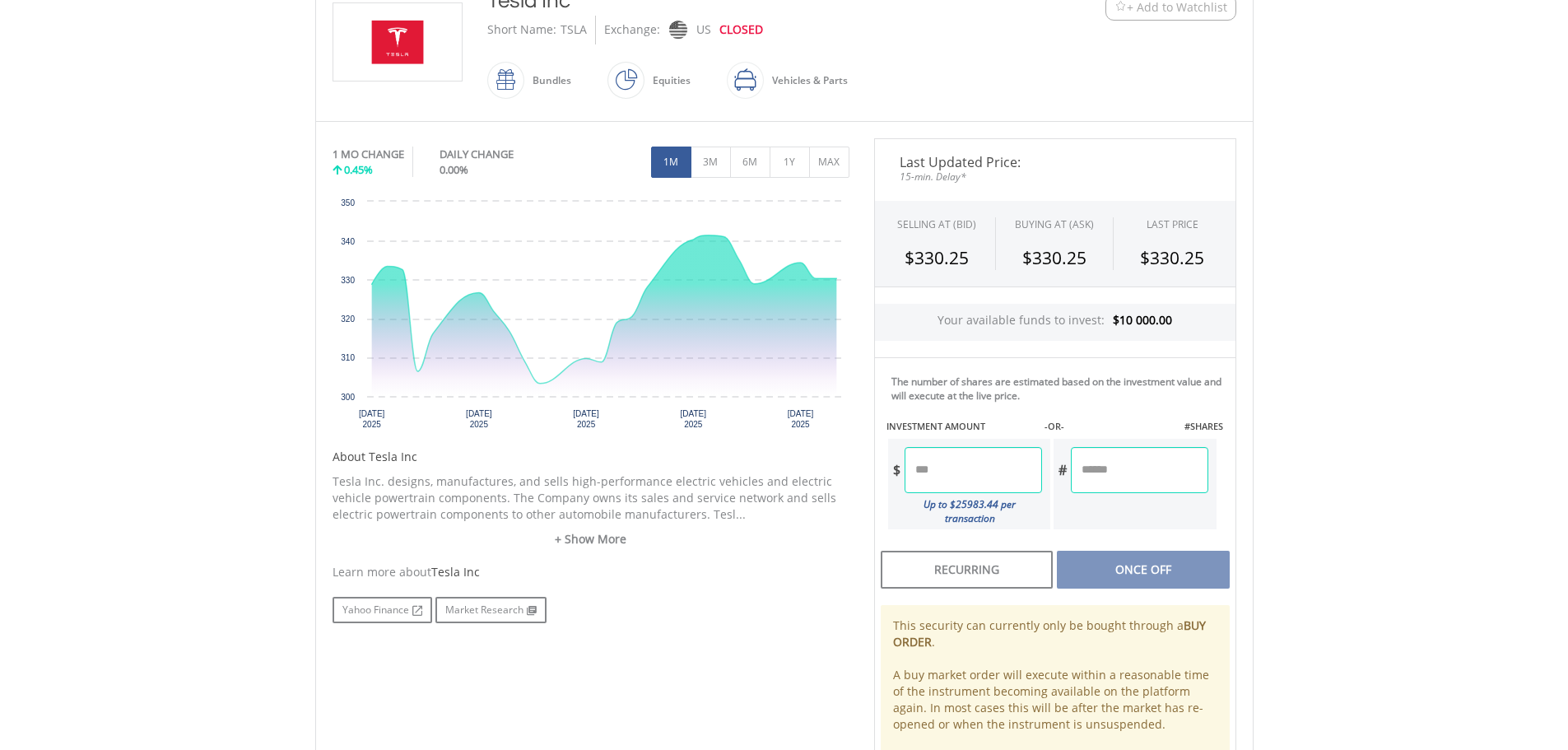
scroll to position [392, 0]
click at [964, 467] on input "number" at bounding box center [973, 469] width 137 height 46
click at [1123, 472] on div "Last Updated Price: 15-min. Delay* SELLING AT (BID) BUYING AT (ASK) LAST PRICE …" at bounding box center [1056, 461] width 387 height 647
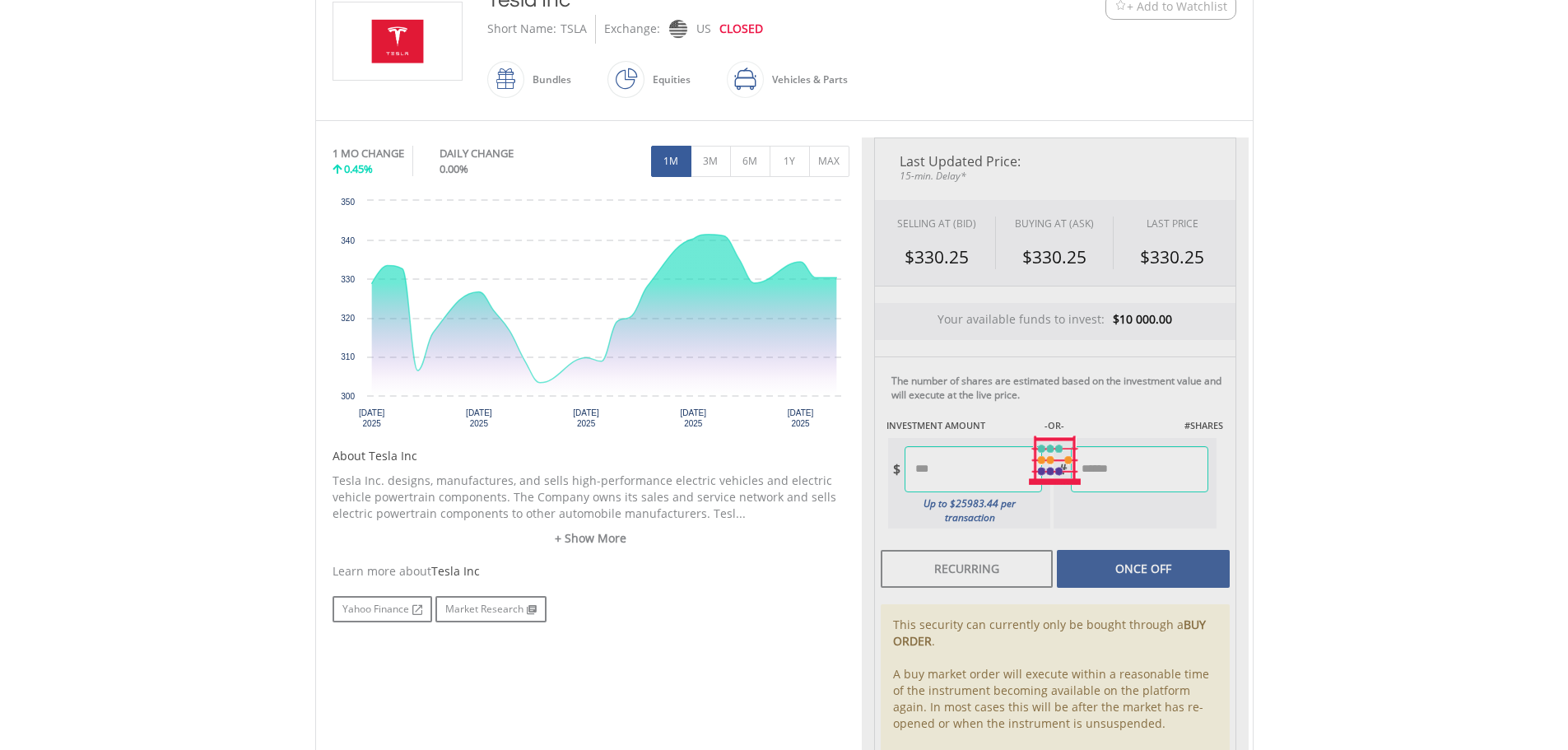
type input "*******"
type input "*****"
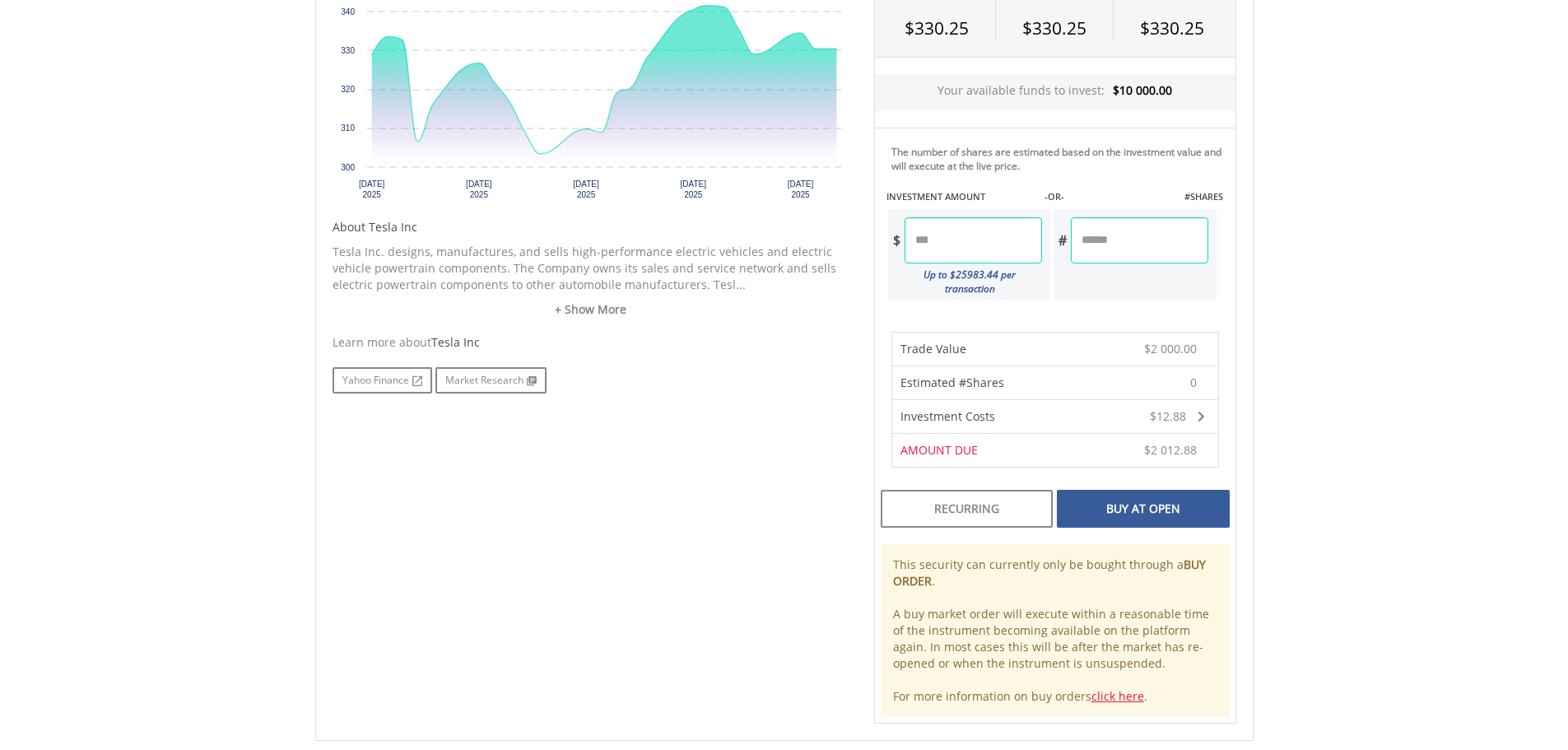
scroll to position [625, 0]
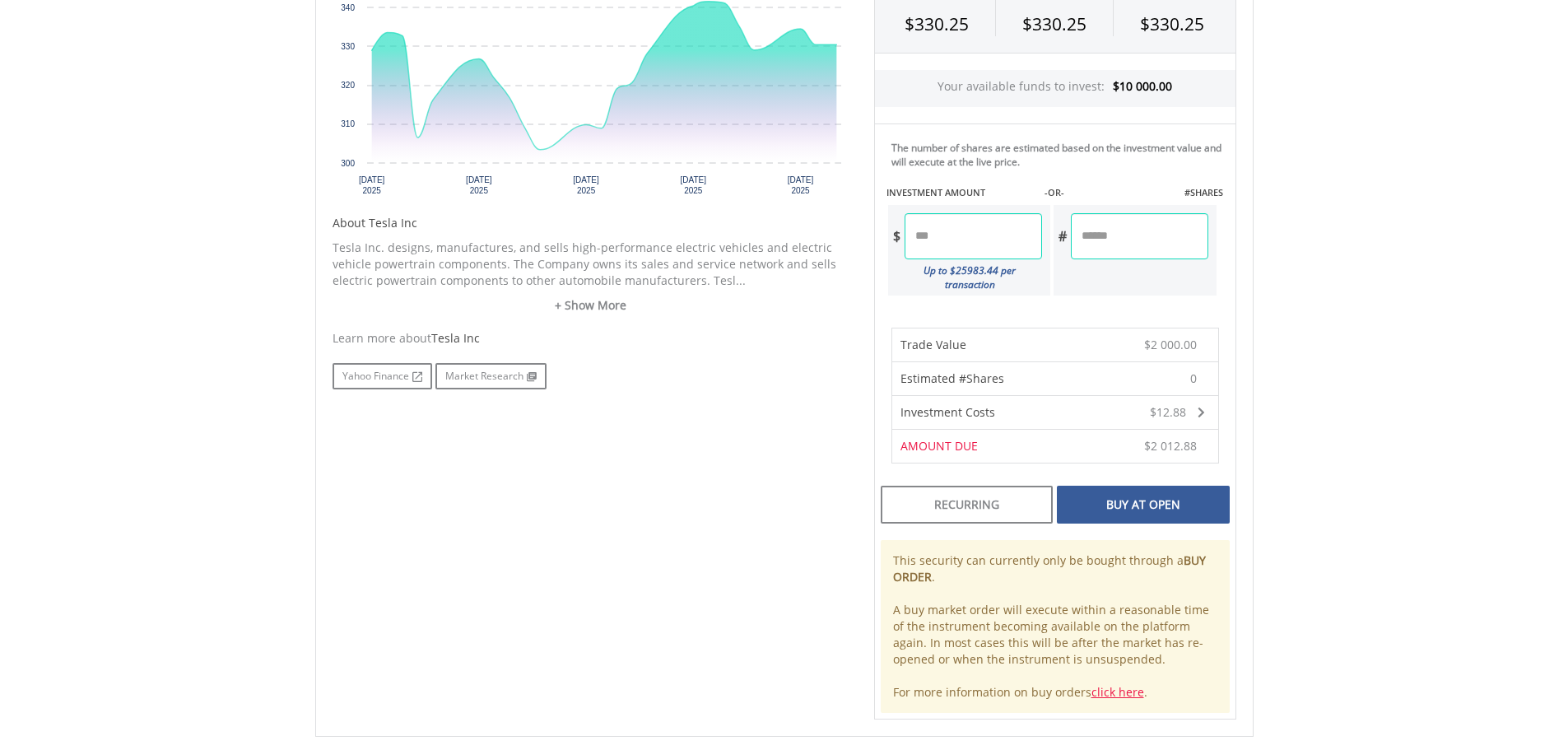
click at [1131, 486] on div "Buy At Open" at bounding box center [1143, 504] width 172 height 38
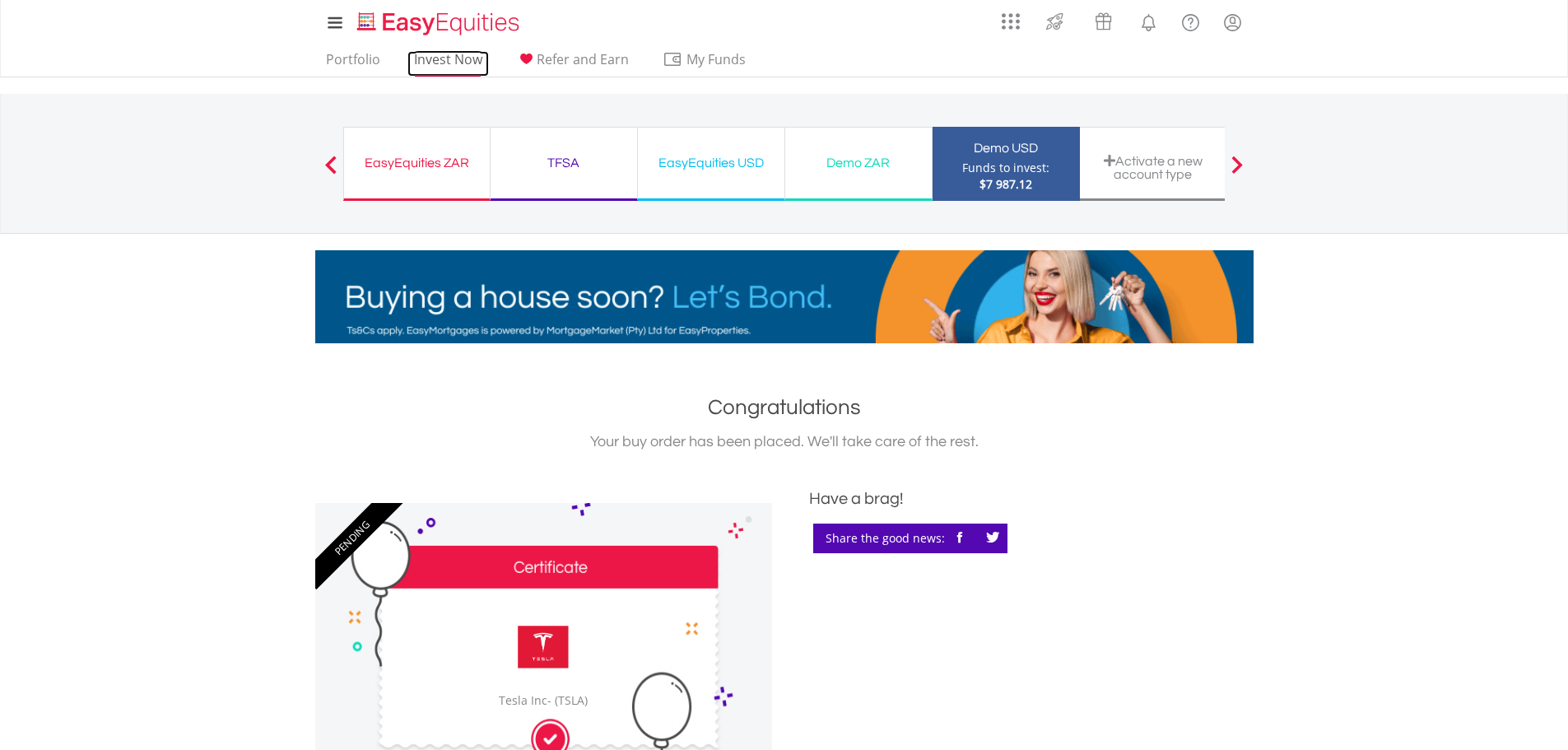
click at [437, 58] on link "Invest Now" at bounding box center [448, 63] width 82 height 26
